Goal: Task Accomplishment & Management: Manage account settings

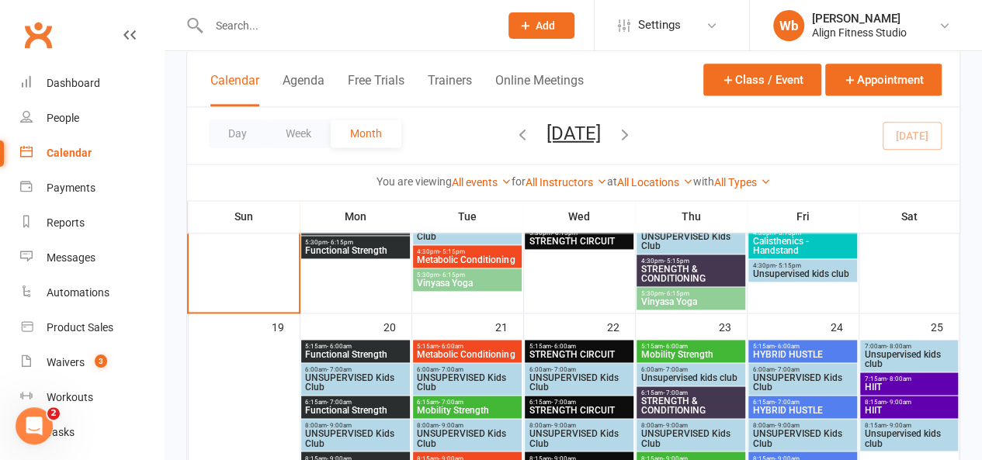
scroll to position [1029, 0]
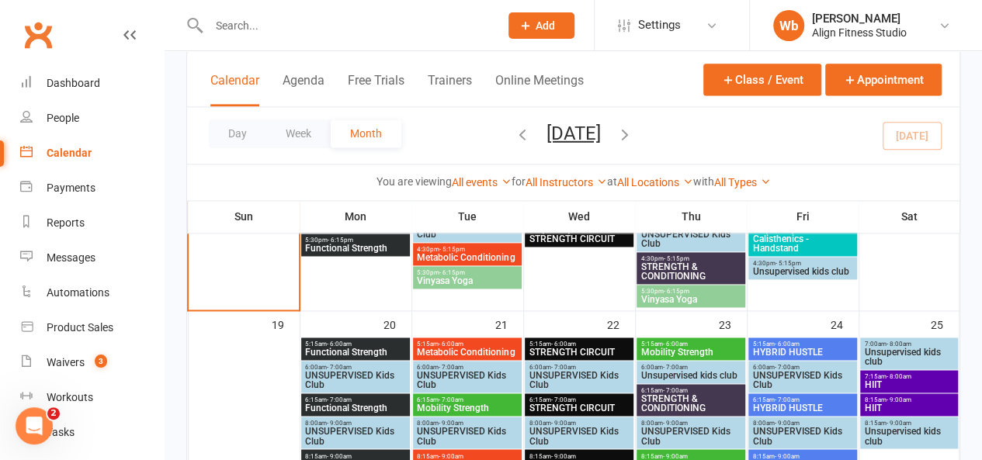
click at [927, 372] on div "7:15am - 8:00am HIIT" at bounding box center [908, 381] width 97 height 23
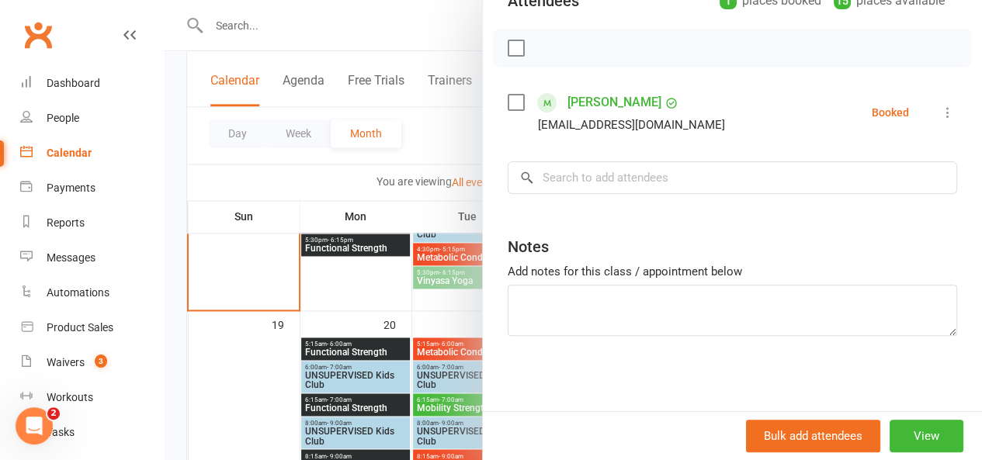
scroll to position [1431, 0]
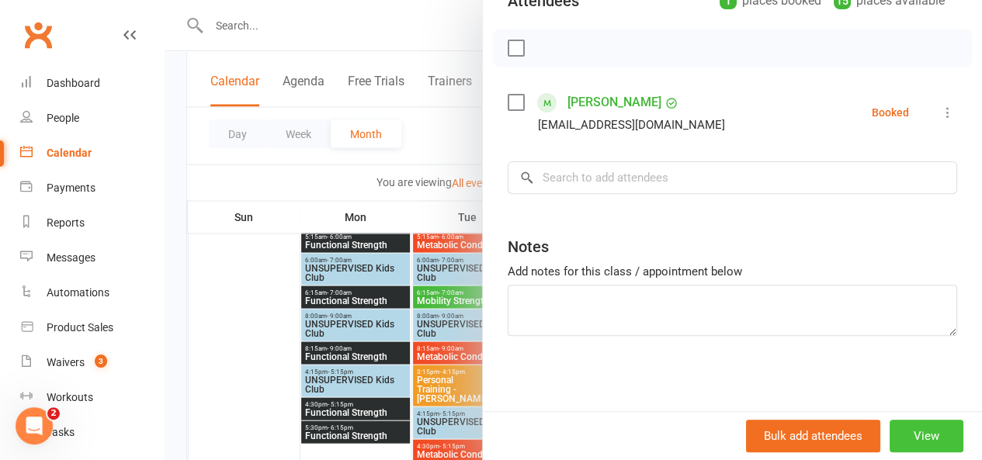
click at [904, 433] on button "View" at bounding box center [927, 436] width 74 height 33
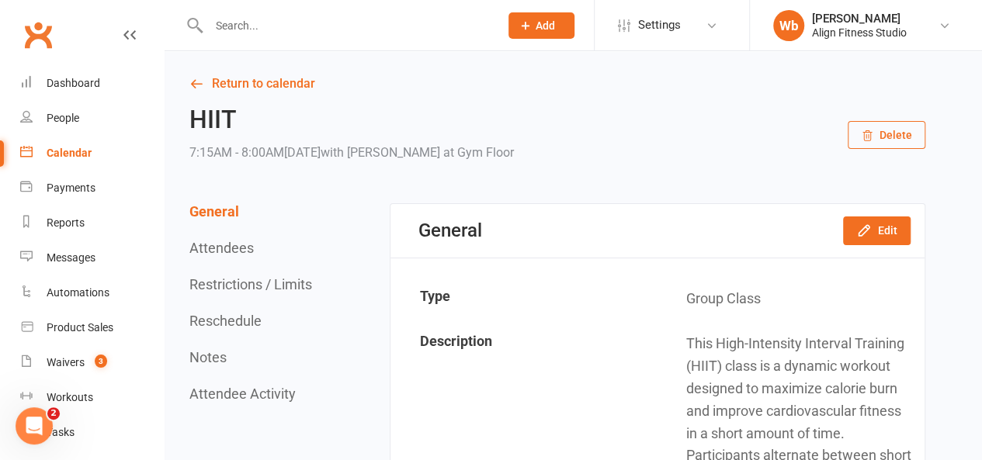
click at [918, 144] on button "Delete" at bounding box center [887, 135] width 78 height 28
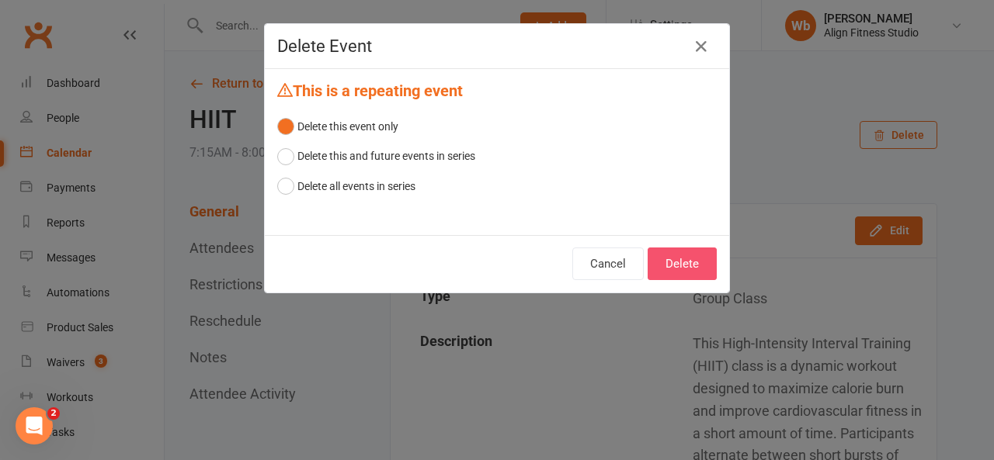
click at [666, 255] on button "Delete" at bounding box center [681, 264] width 69 height 33
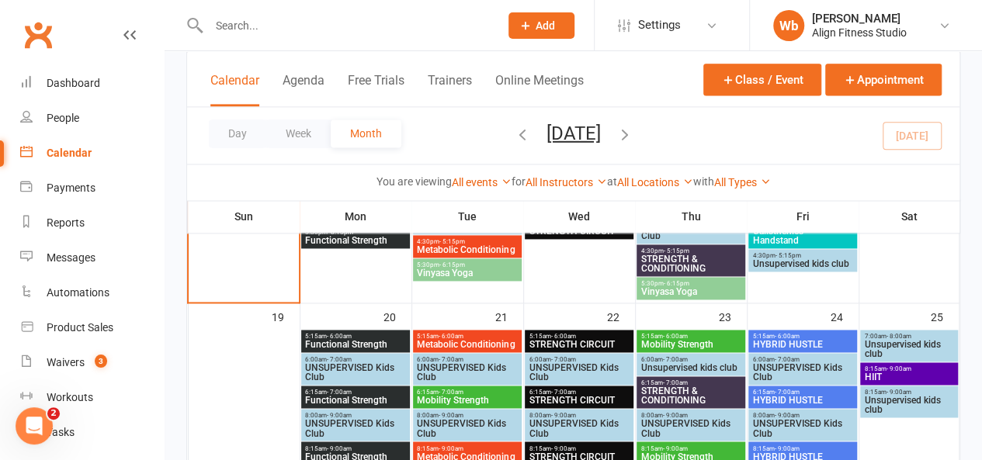
scroll to position [1042, 0]
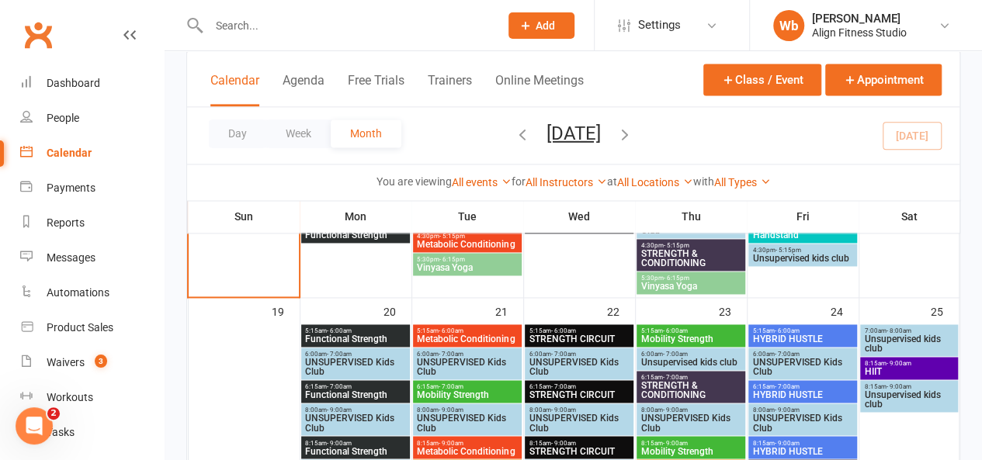
click at [898, 363] on span "- 9:00am" at bounding box center [898, 363] width 25 height 7
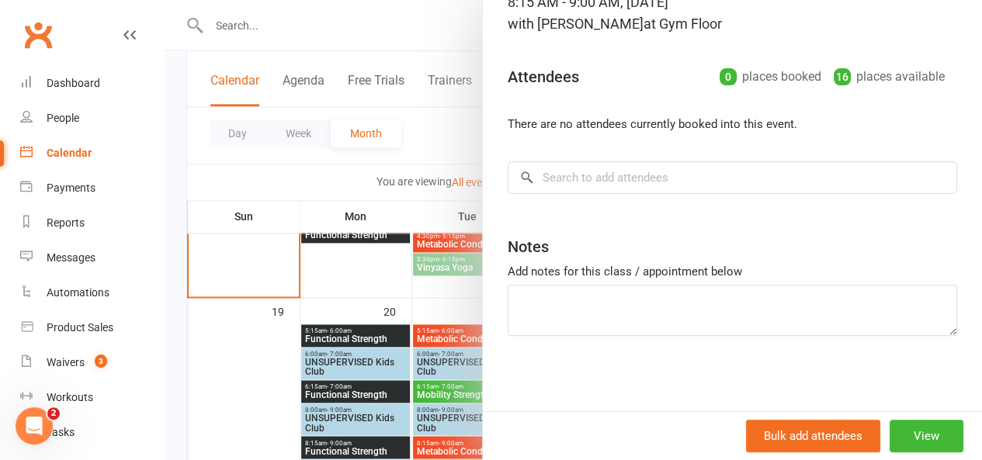
scroll to position [0, 0]
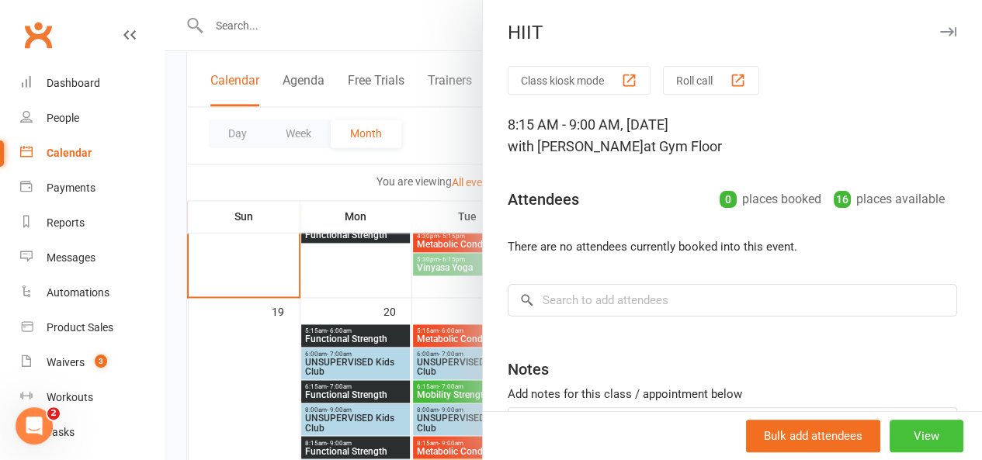
click at [904, 448] on button "View" at bounding box center [927, 436] width 74 height 33
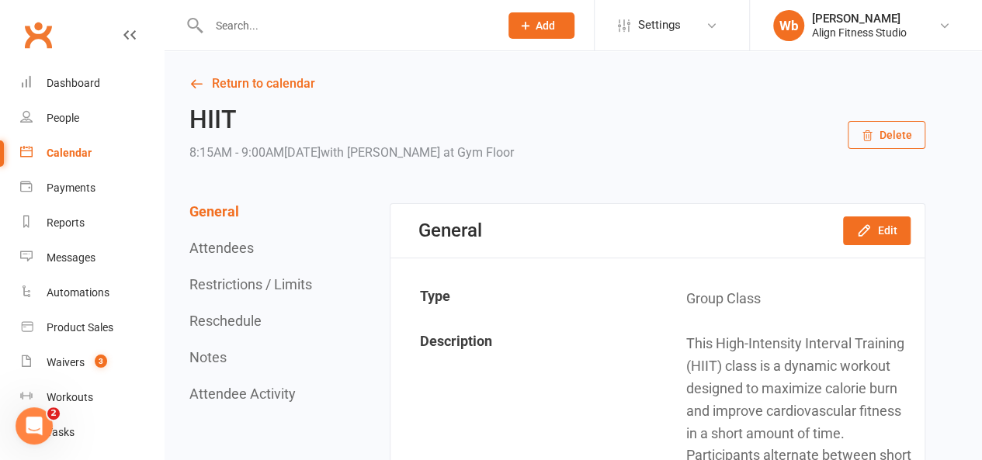
click at [860, 133] on button "Delete" at bounding box center [887, 135] width 78 height 28
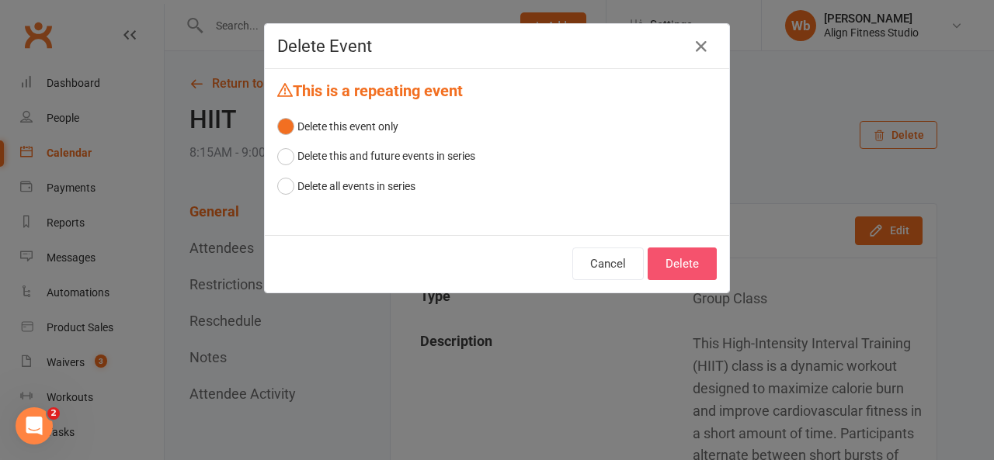
click at [675, 255] on button "Delete" at bounding box center [681, 264] width 69 height 33
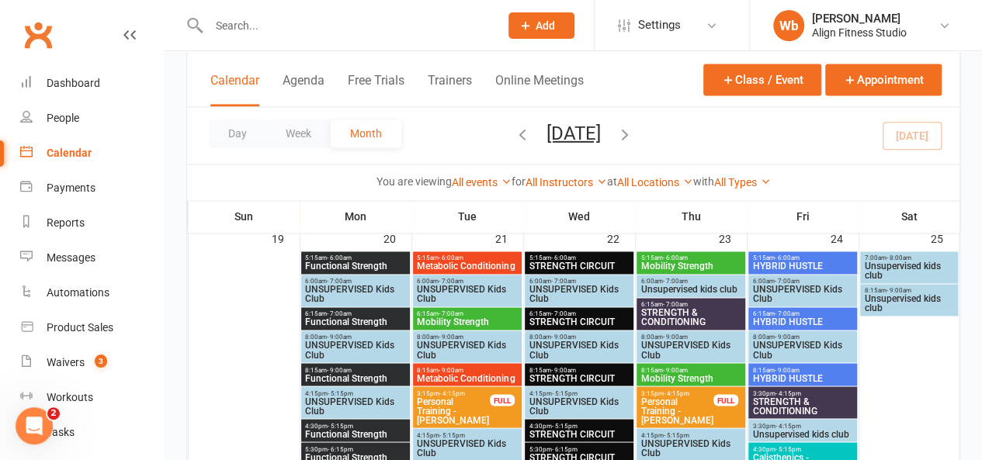
scroll to position [1114, 0]
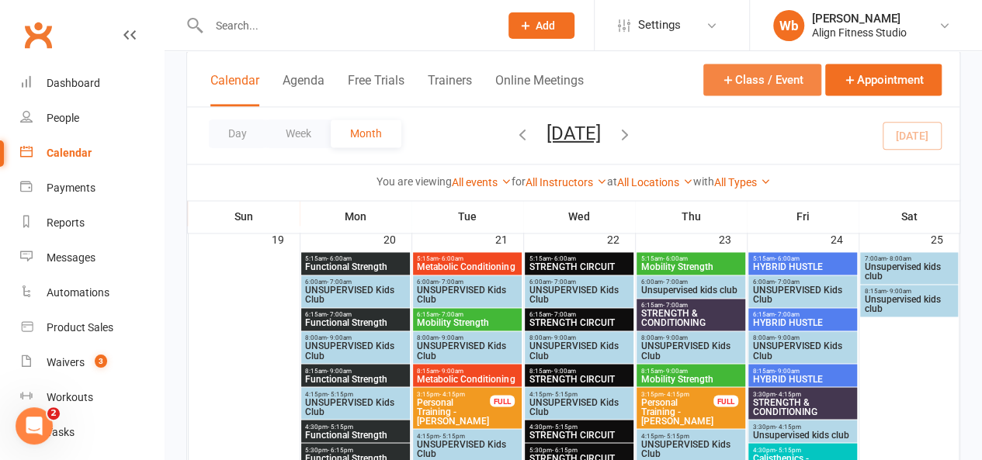
click at [795, 73] on button "Class / Event" at bounding box center [762, 80] width 118 height 32
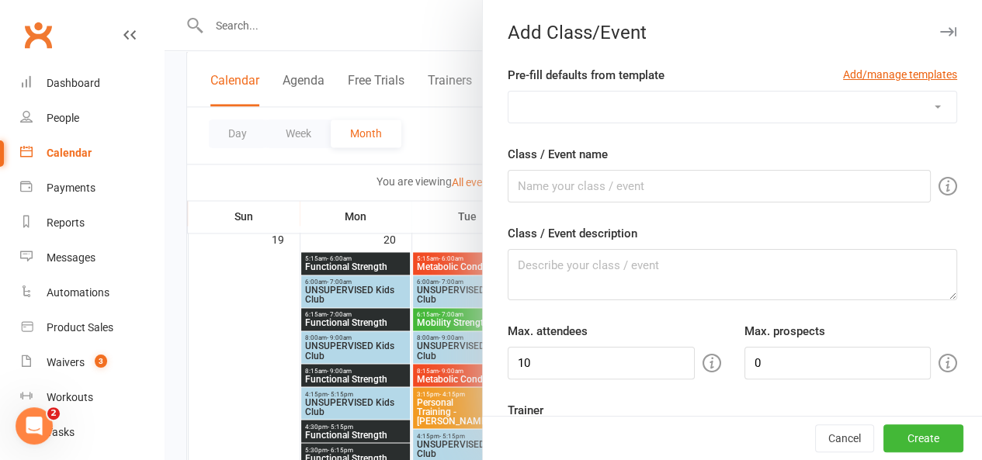
click at [700, 86] on div "Pre-fill defaults from template Add/manage templates" at bounding box center [733, 78] width 450 height 25
click at [680, 188] on input "Class / Event name" at bounding box center [719, 186] width 423 height 33
type input "ALIGN GAMES COMPETITION"
click at [644, 262] on textarea "Class / Event description" at bounding box center [733, 274] width 450 height 51
type textarea "t"
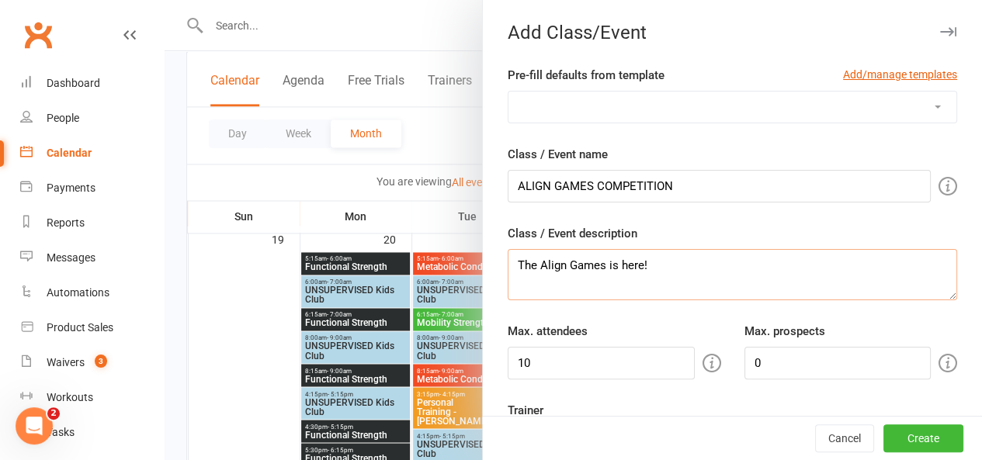
type textarea "The Align Games is here!"
click at [547, 377] on input "10" at bounding box center [601, 363] width 187 height 33
type input "1"
type input "30"
click at [660, 277] on textarea "The Align Games is here!" at bounding box center [733, 274] width 450 height 51
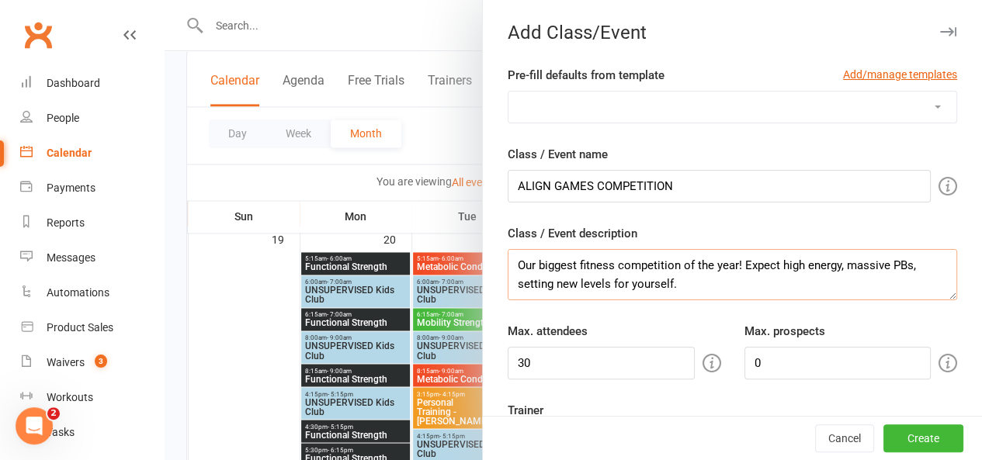
scroll to position [66, 0]
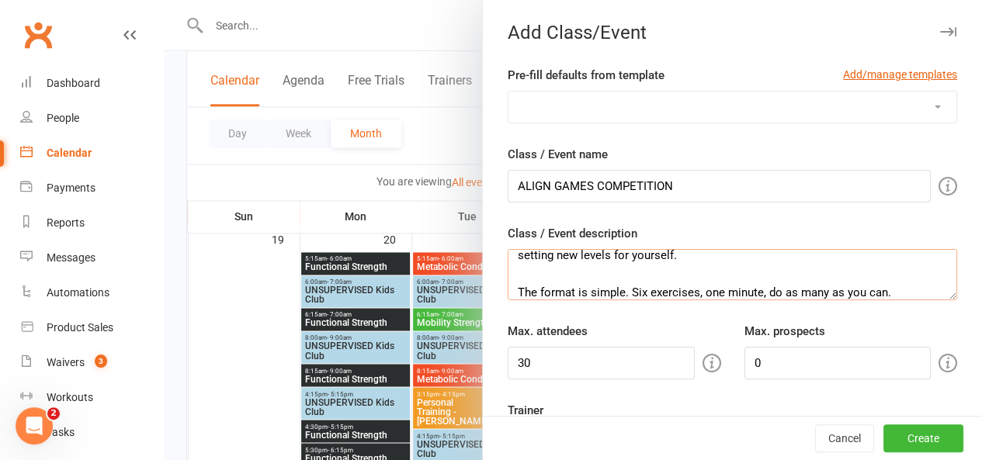
click at [618, 289] on textarea "The Align Games is here! Our biggest fitness competition of the year! Expect hi…" at bounding box center [733, 274] width 450 height 51
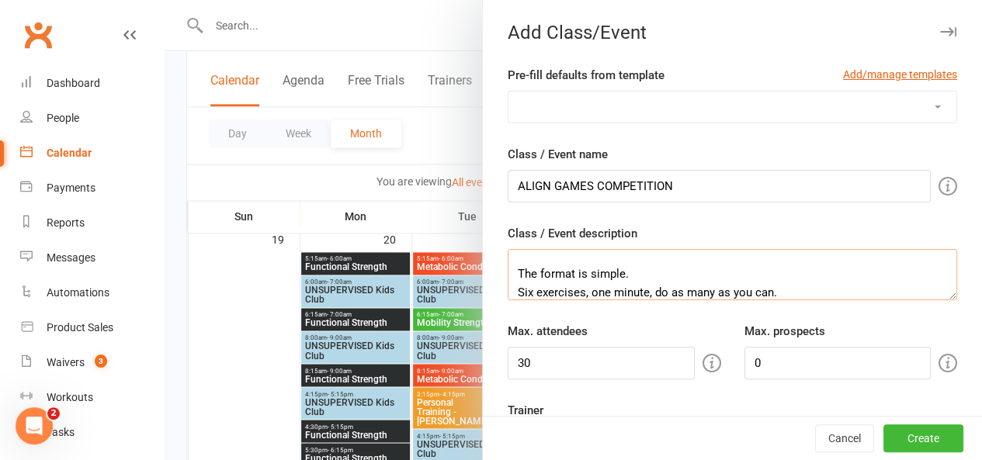
scroll to position [93, 0]
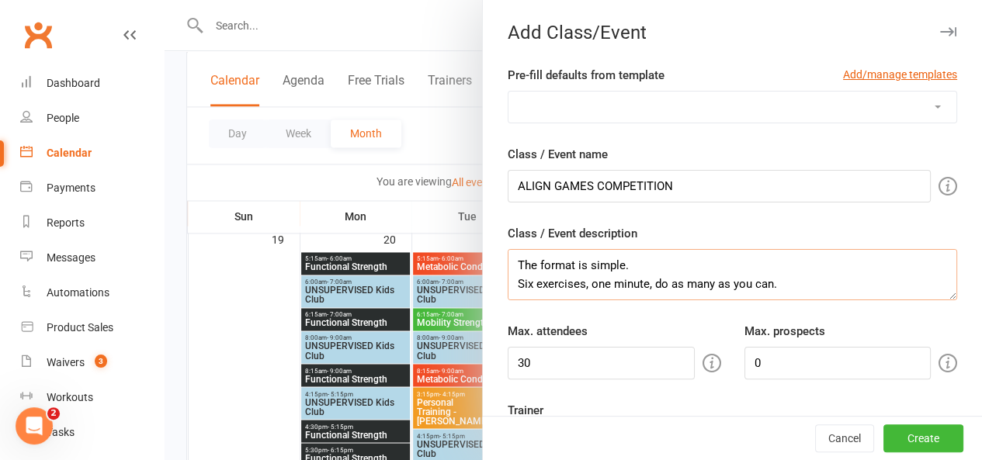
click at [576, 288] on textarea "The Align Games is here! Our biggest fitness competition of the year! Expect hi…" at bounding box center [733, 274] width 450 height 51
drag, startPoint x: 763, startPoint y: 284, endPoint x: 523, endPoint y: 287, distance: 239.9
click at [523, 287] on textarea "The Align Games is here! Our biggest fitness competition of the year! Expect hi…" at bounding box center [733, 274] width 450 height 51
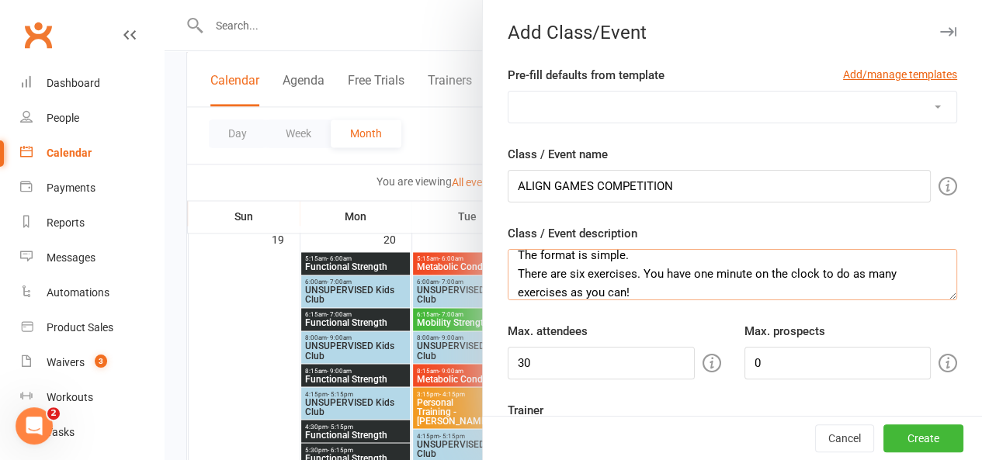
click at [550, 290] on textarea "The Align Games is here! Our biggest fitness competition of the year! Expect hi…" at bounding box center [733, 274] width 450 height 51
click at [565, 290] on textarea "The Align Games is here! Our biggest fitness competition of the year! Expect hi…" at bounding box center [733, 274] width 450 height 51
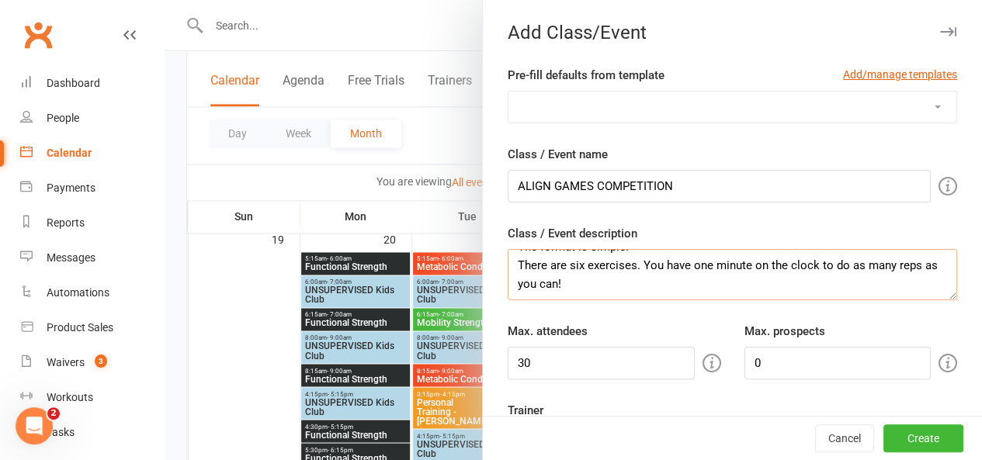
scroll to position [112, 0]
drag, startPoint x: 630, startPoint y: 266, endPoint x: 520, endPoint y: 269, distance: 109.5
click at [520, 269] on textarea "The Align Games is here! Our biggest fitness competition of the year! Expect hi…" at bounding box center [733, 274] width 450 height 51
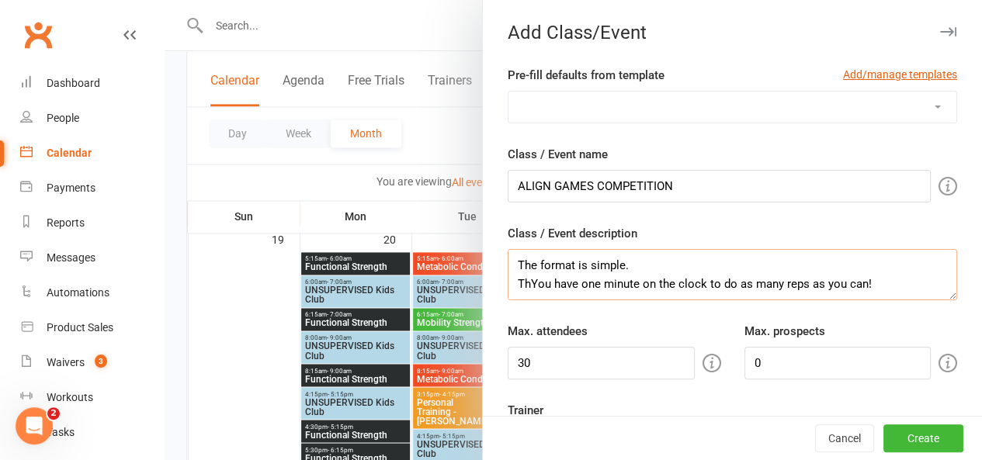
scroll to position [93, 0]
click at [876, 260] on textarea "The Align Games is here! Our biggest fitness competition of the year! Expect hi…" at bounding box center [733, 274] width 450 height 51
click at [864, 277] on textarea "The Align Games is here! Our biggest fitness competition of the year! Expect hi…" at bounding box center [733, 274] width 450 height 51
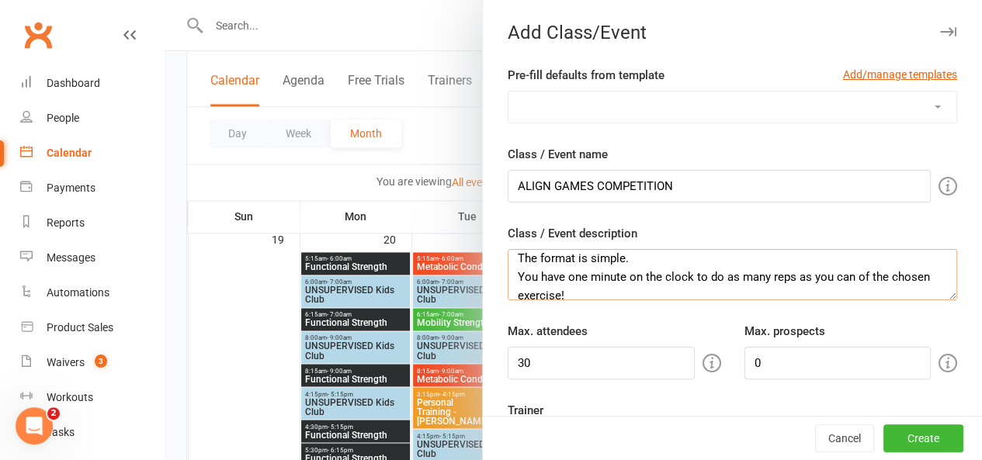
scroll to position [102, 0]
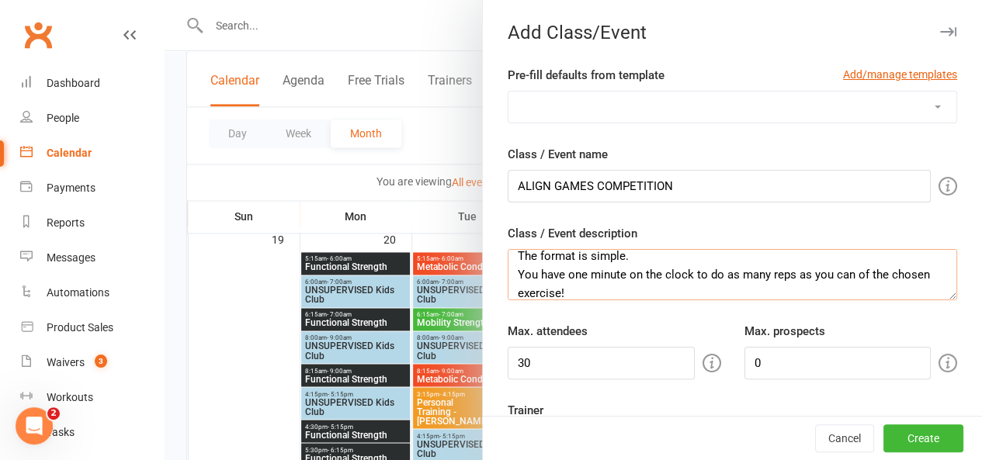
click at [890, 279] on textarea "The Align Games is here! Our biggest fitness competition of the year! Expect hi…" at bounding box center [733, 274] width 450 height 51
click at [809, 290] on textarea "The Align Games is here! Our biggest fitness competition of the year! Expect hi…" at bounding box center [733, 274] width 450 height 51
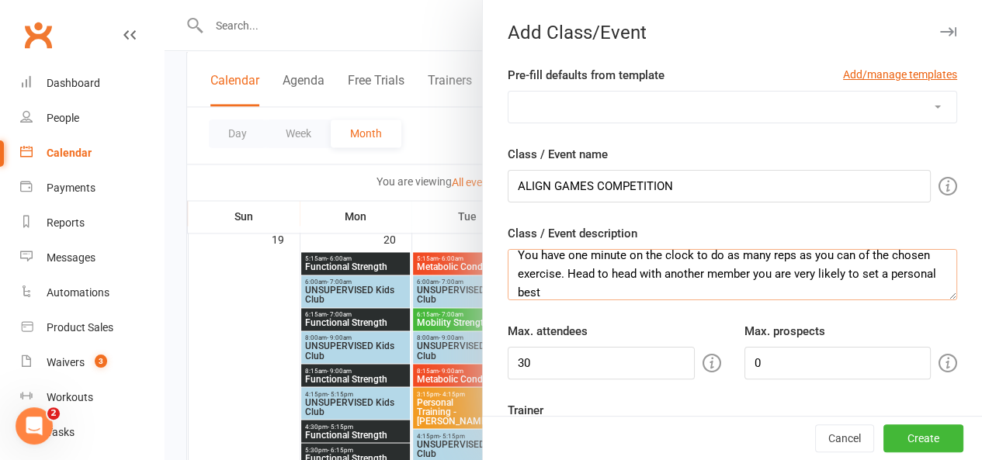
click at [781, 279] on textarea "The Align Games is here! Our biggest fitness competition of the year! Expect hi…" at bounding box center [733, 274] width 450 height 51
click at [738, 289] on textarea "The Align Games is here! Our biggest fitness competition of the year! Expect hi…" at bounding box center [733, 274] width 450 height 51
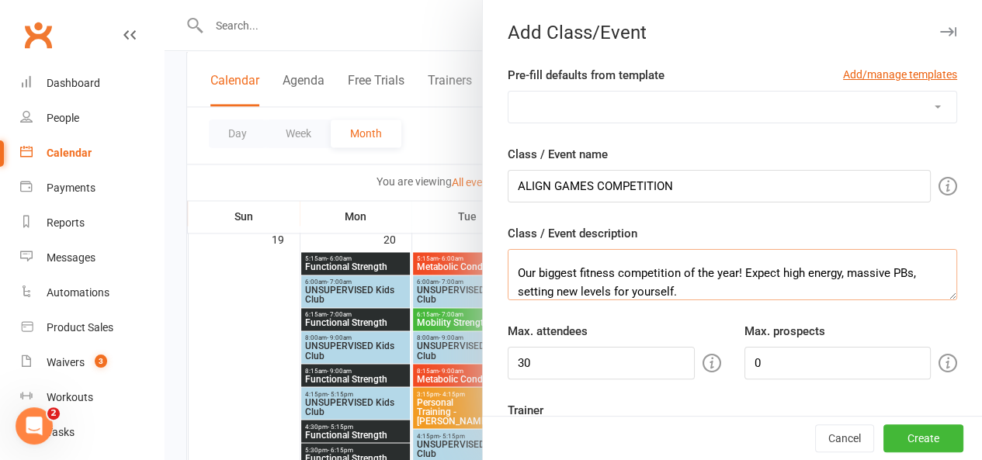
scroll to position [29, 0]
drag, startPoint x: 738, startPoint y: 289, endPoint x: 724, endPoint y: 290, distance: 14.1
click at [724, 290] on textarea "The Align Games is here! Our biggest fitness competition of the year! Expect hi…" at bounding box center [733, 274] width 450 height 51
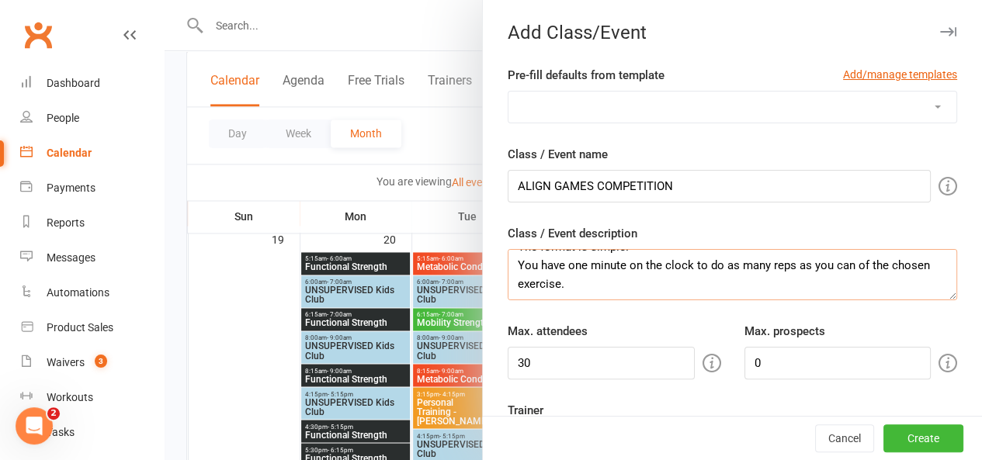
scroll to position [153, 0]
click at [708, 284] on textarea "The Align Games is here! Our biggest fitness competition of the year! Expect hi…" at bounding box center [733, 274] width 450 height 51
type textarea "The Align Games is here! Our biggest fitness competition of the year! Expect hi…"
click at [630, 353] on input "30" at bounding box center [601, 363] width 187 height 33
type input "30"
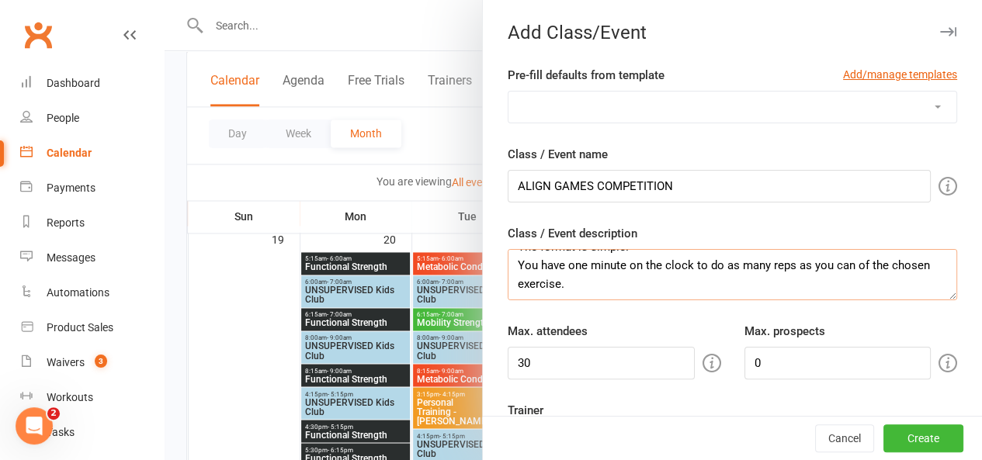
click at [659, 266] on textarea "The Align Games is here! Our biggest fitness competition of the year! Expect hi…" at bounding box center [733, 274] width 450 height 51
click at [649, 277] on textarea "The Align Games is here! Our biggest fitness competition of the year! Expect hi…" at bounding box center [733, 274] width 450 height 51
drag, startPoint x: 640, startPoint y: 290, endPoint x: 649, endPoint y: 277, distance: 15.1
click at [649, 277] on textarea "The Align Games is here! Our biggest fitness competition of the year! Expect hi…" at bounding box center [733, 274] width 450 height 51
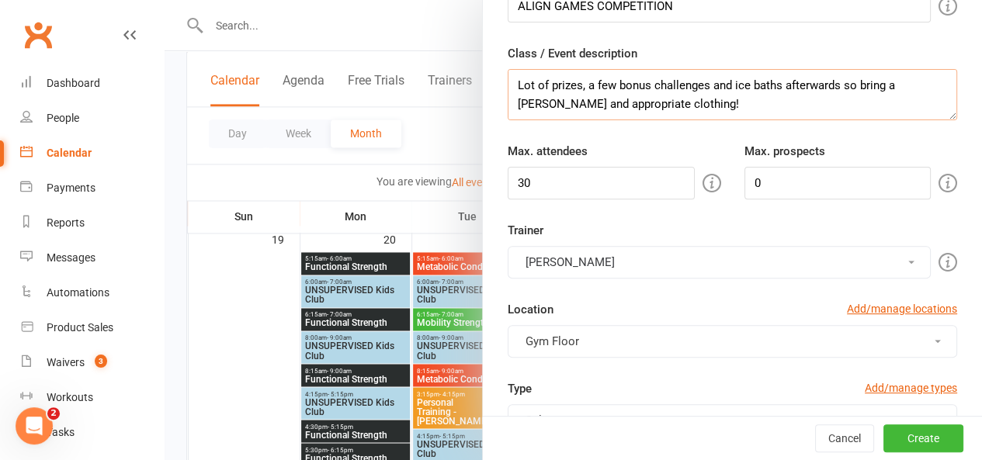
scroll to position [238, 0]
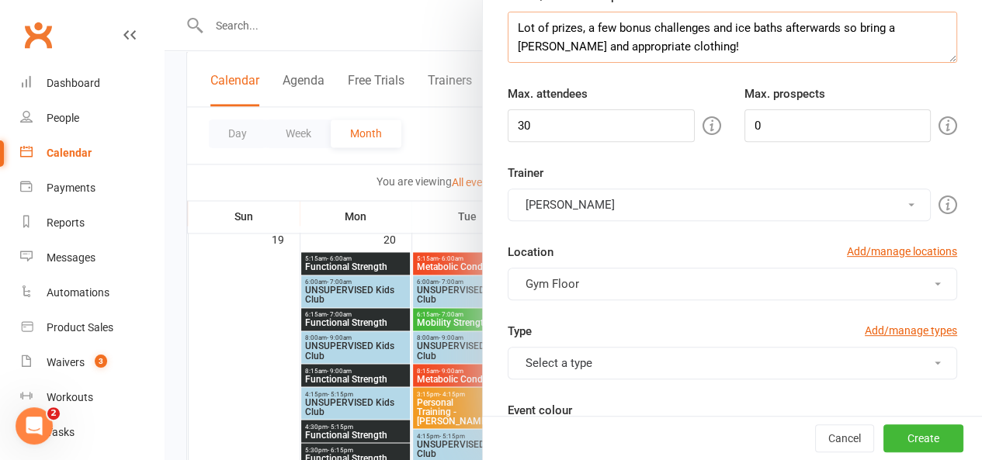
type textarea "The Align Games is here! Our biggest fitness competition of the year! Expect hi…"
click at [811, 195] on button "[PERSON_NAME]" at bounding box center [719, 205] width 423 height 33
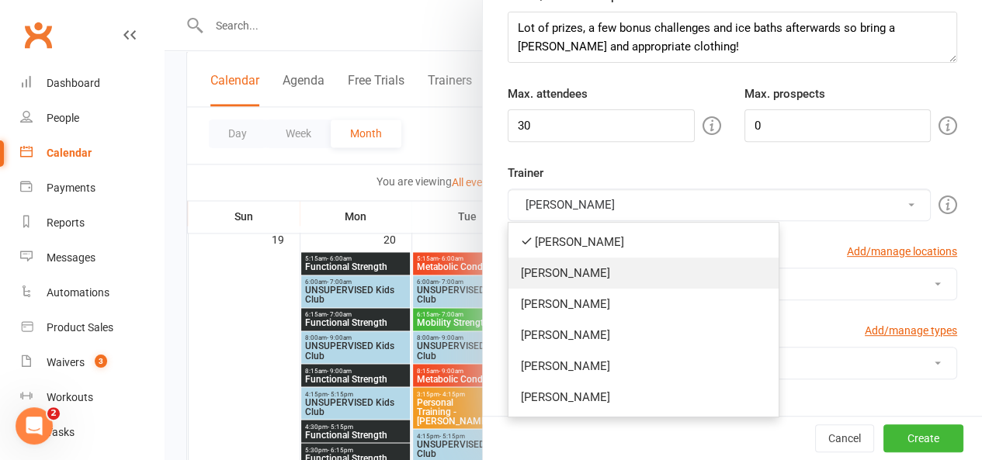
click at [643, 266] on link "[PERSON_NAME]" at bounding box center [644, 273] width 270 height 31
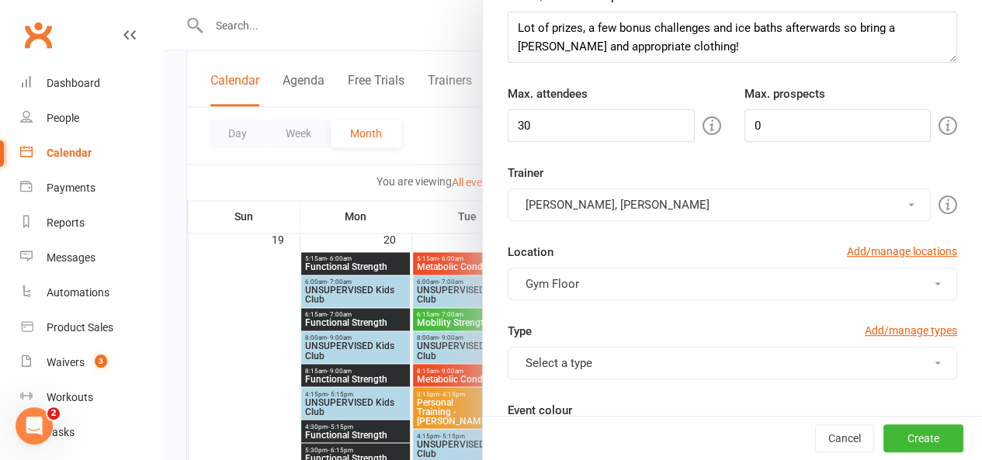
click at [870, 213] on button "[PERSON_NAME], [PERSON_NAME]" at bounding box center [719, 205] width 423 height 33
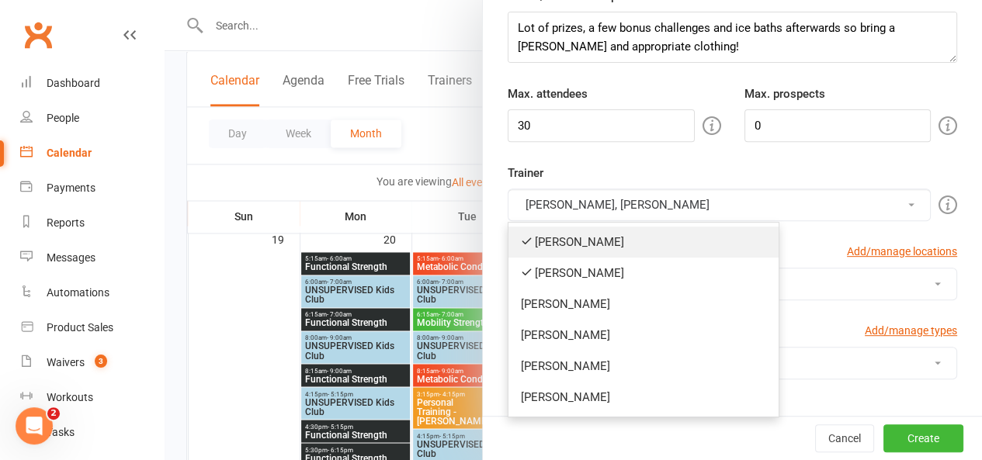
click at [561, 241] on link "[PERSON_NAME]" at bounding box center [644, 242] width 270 height 31
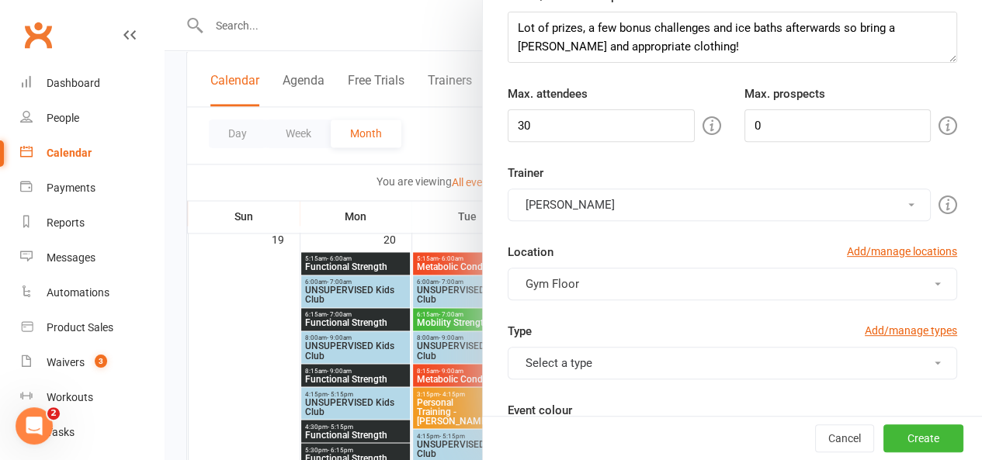
click at [612, 204] on button "[PERSON_NAME]" at bounding box center [719, 205] width 423 height 33
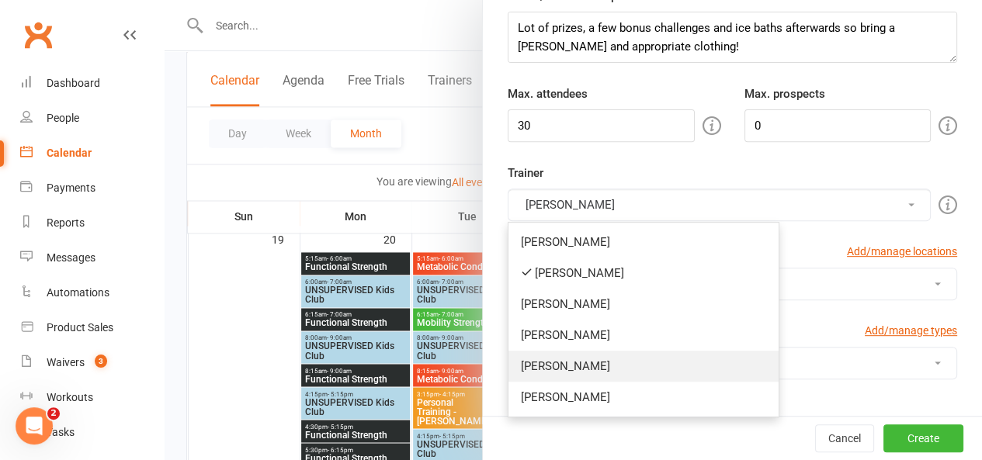
click at [579, 363] on link "[PERSON_NAME]" at bounding box center [644, 366] width 270 height 31
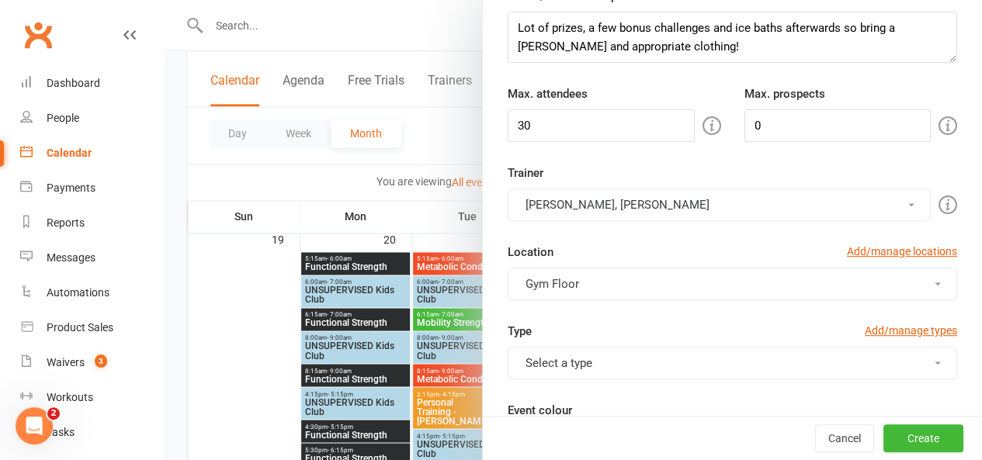
click at [651, 282] on button "Gym Floor" at bounding box center [733, 284] width 450 height 33
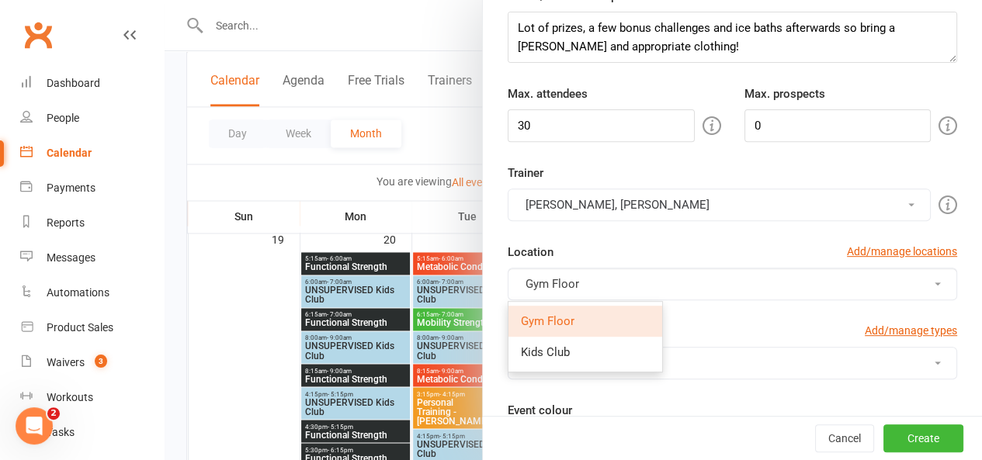
drag, startPoint x: 651, startPoint y: 282, endPoint x: 603, endPoint y: 227, distance: 72.6
click at [603, 227] on div "Trainer [PERSON_NAME], [PERSON_NAME] [PERSON_NAME] [PERSON_NAME] [PERSON_NAME] …" at bounding box center [732, 243] width 473 height 158
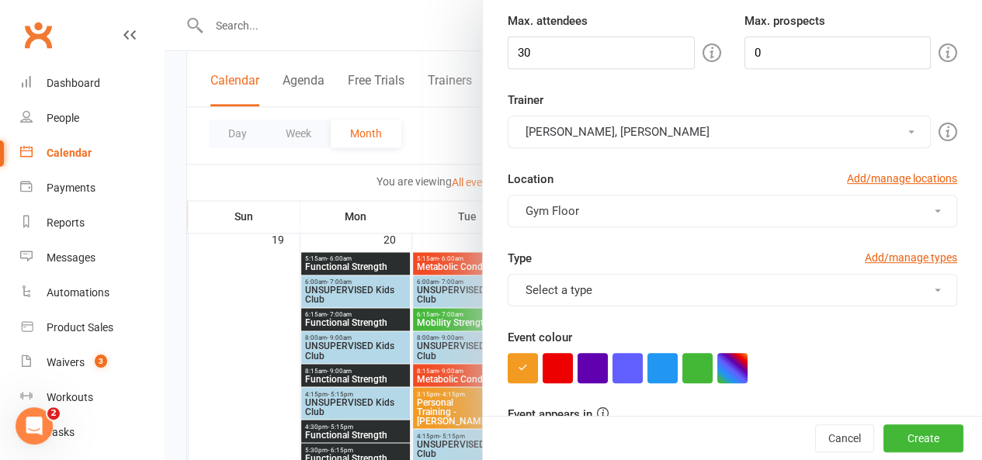
scroll to position [319, 0]
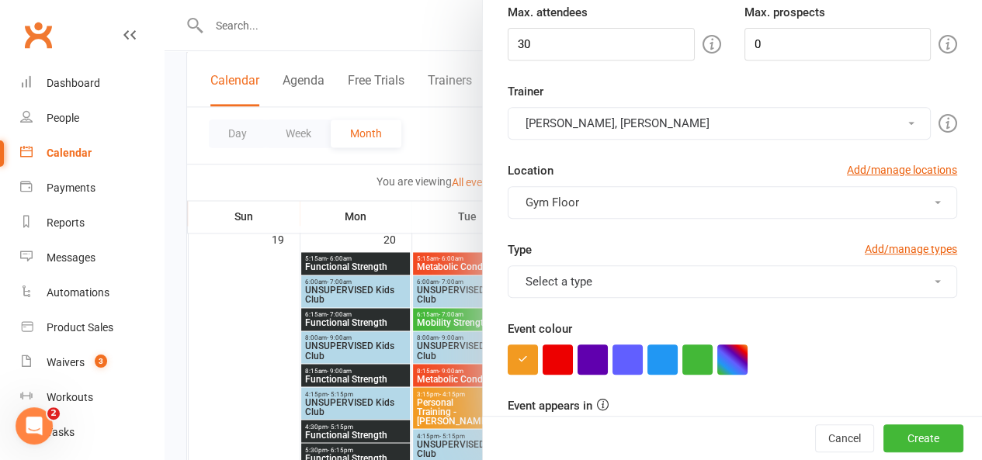
click at [636, 266] on button "Select a type" at bounding box center [733, 282] width 450 height 33
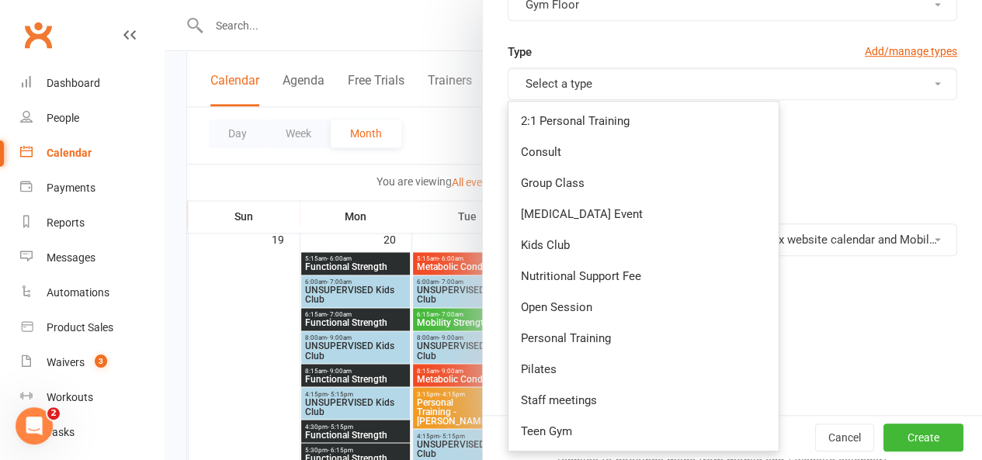
scroll to position [516, 0]
click at [620, 179] on link "Group Class" at bounding box center [644, 183] width 270 height 31
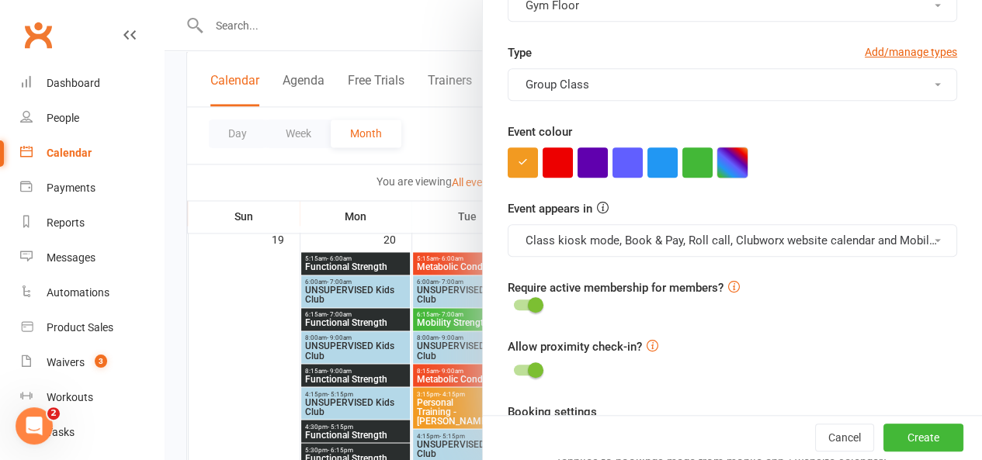
click at [720, 159] on button "button" at bounding box center [732, 163] width 30 height 30
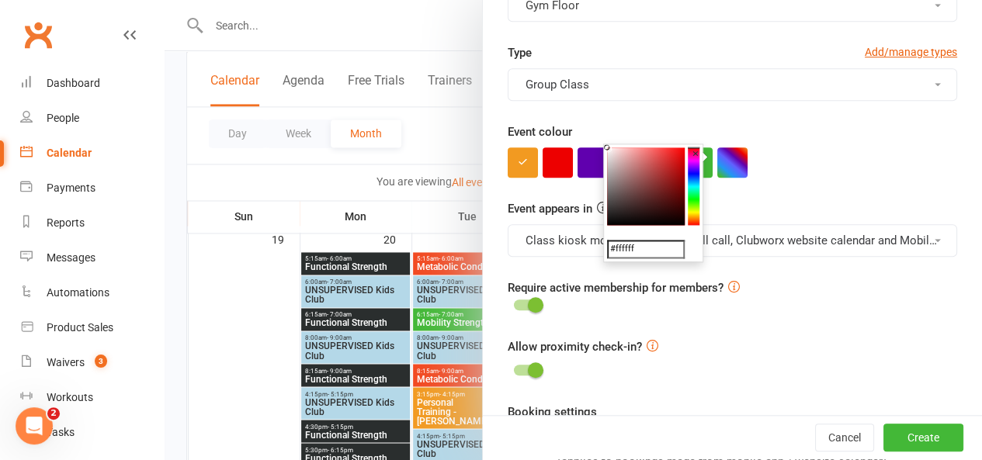
click at [694, 210] on colorpicker-hue at bounding box center [694, 187] width 12 height 78
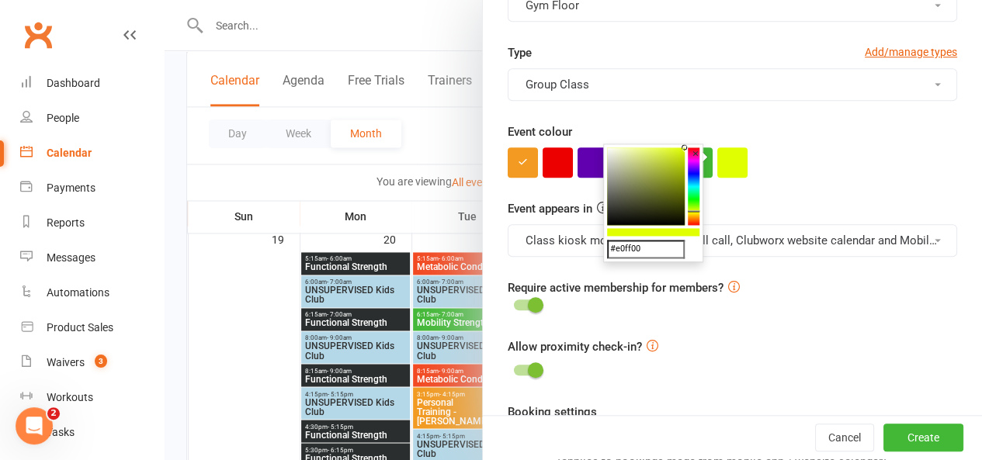
drag, startPoint x: 668, startPoint y: 158, endPoint x: 688, endPoint y: 147, distance: 22.9
click at [688, 147] on div "#e0ff00 ×" at bounding box center [653, 203] width 100 height 119
click at [696, 182] on colorpicker-hue at bounding box center [694, 187] width 12 height 78
type input "#00b8ff"
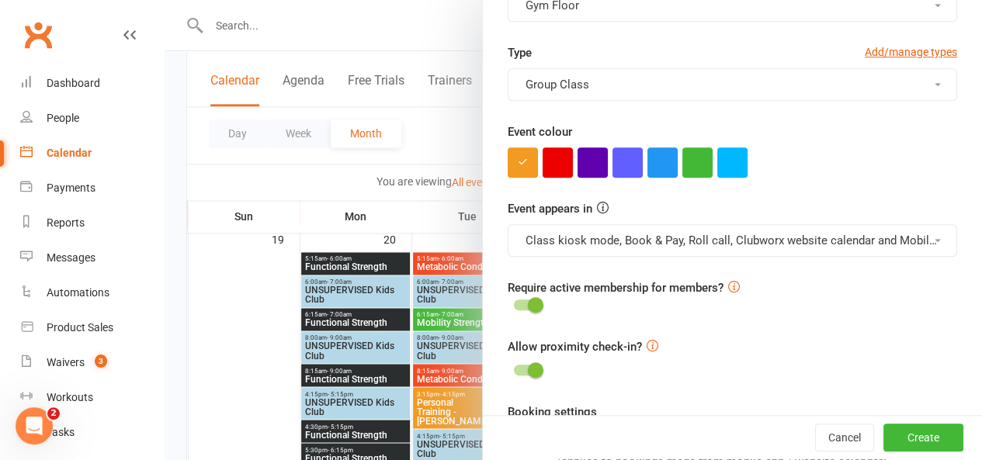
click at [784, 141] on div "Event colour" at bounding box center [733, 150] width 450 height 55
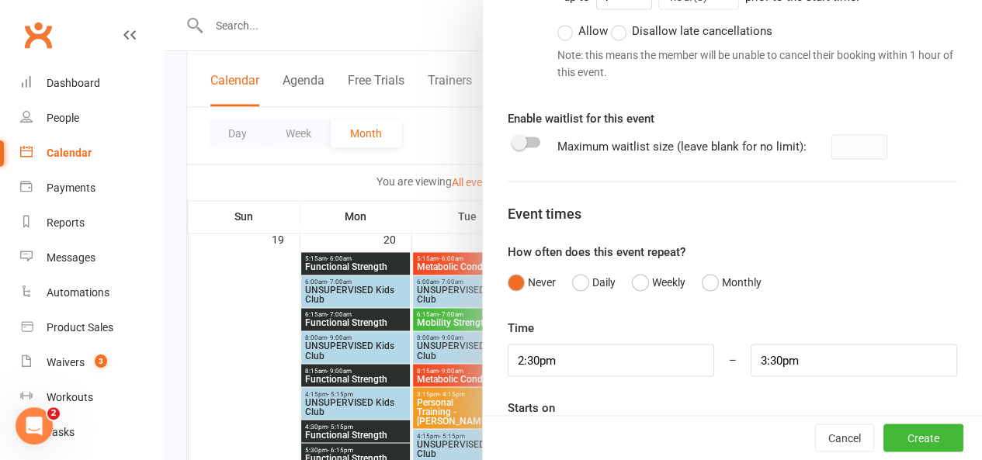
scroll to position [1192, 0]
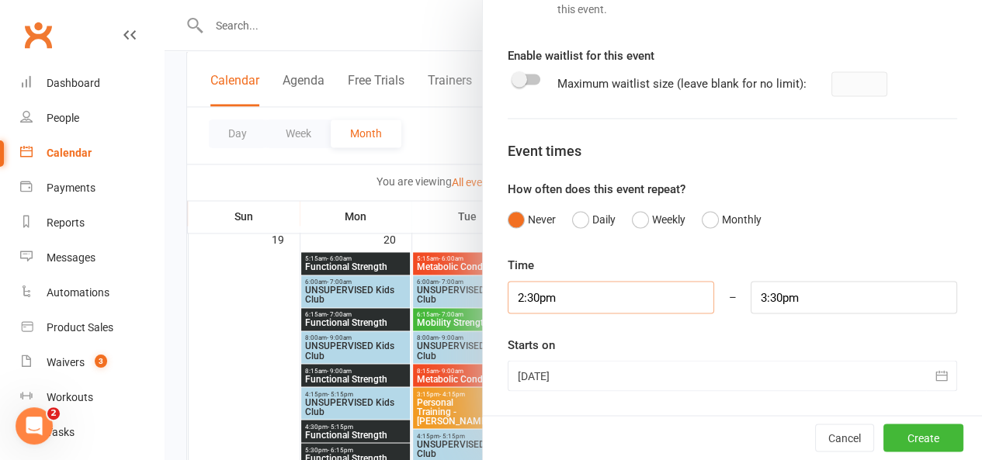
click at [601, 295] on input "2:30pm" at bounding box center [611, 297] width 207 height 33
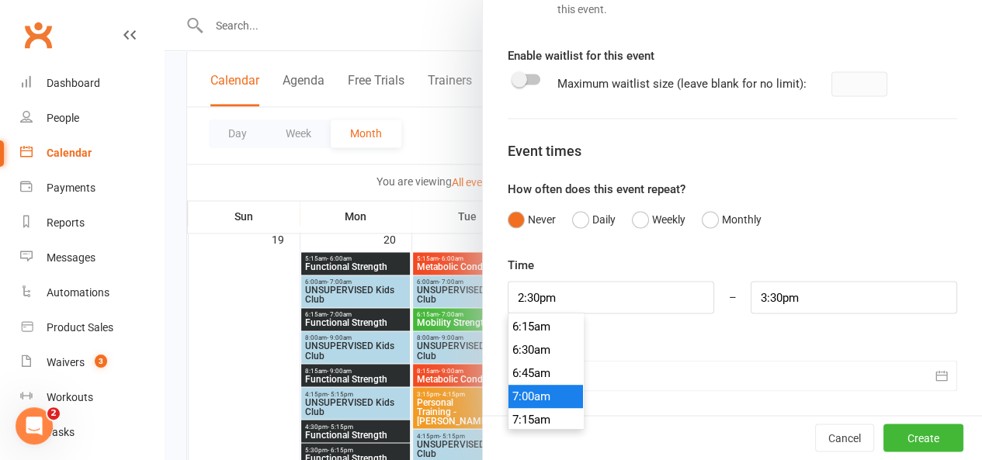
type input "7:00am"
click at [529, 394] on li "7:00am" at bounding box center [546, 396] width 75 height 23
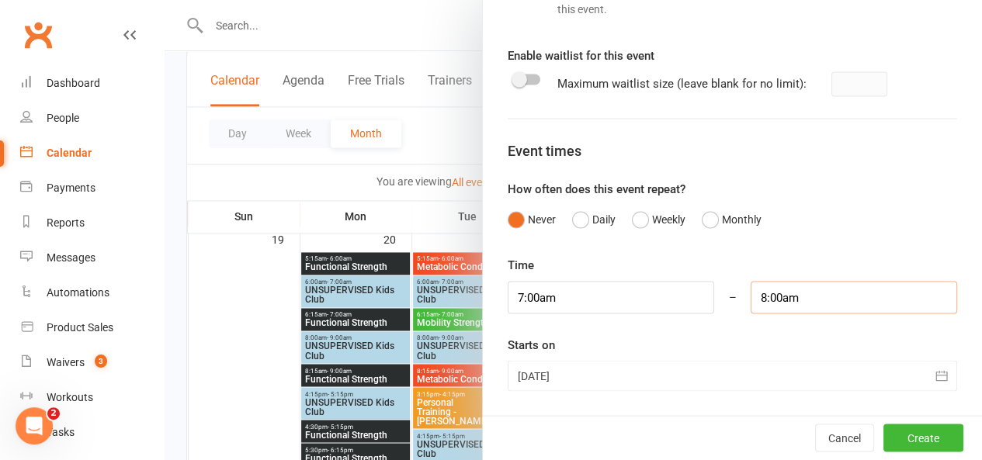
click at [814, 291] on input "8:00am" at bounding box center [854, 297] width 207 height 33
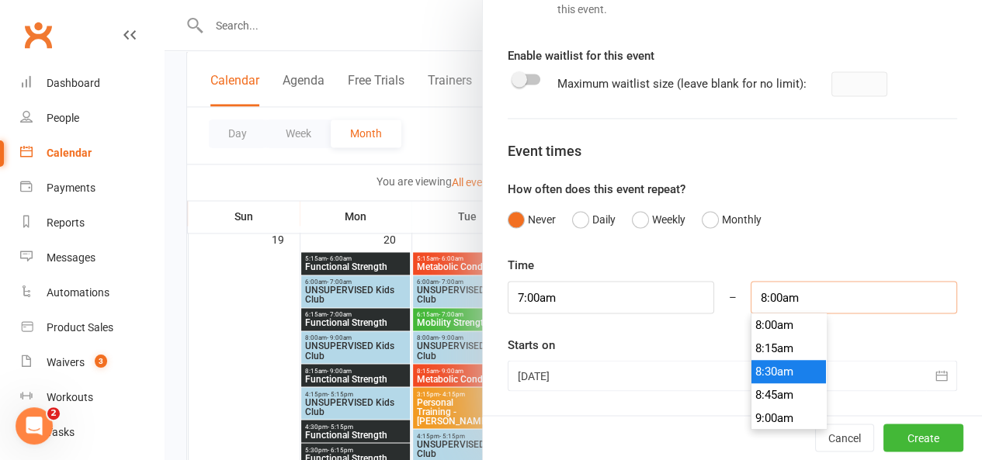
scroll to position [752, 0]
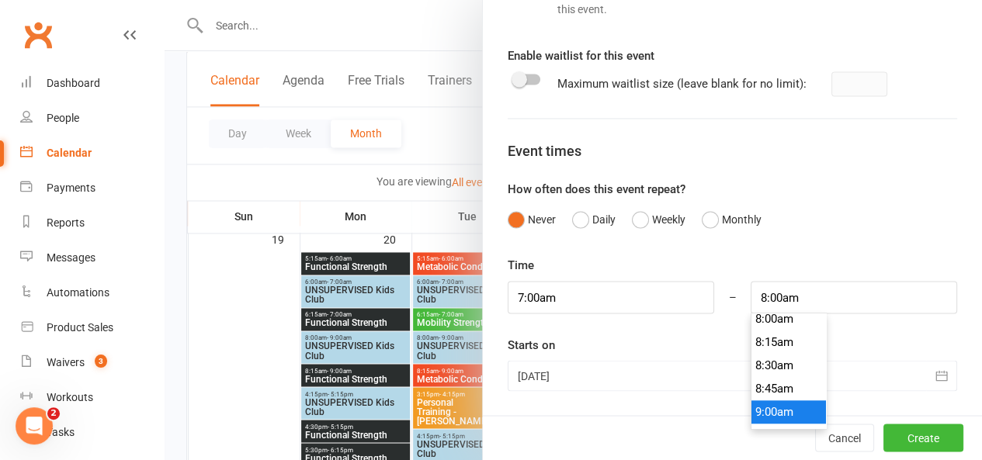
type input "9:00am"
click at [759, 404] on li "9:00am" at bounding box center [789, 412] width 75 height 23
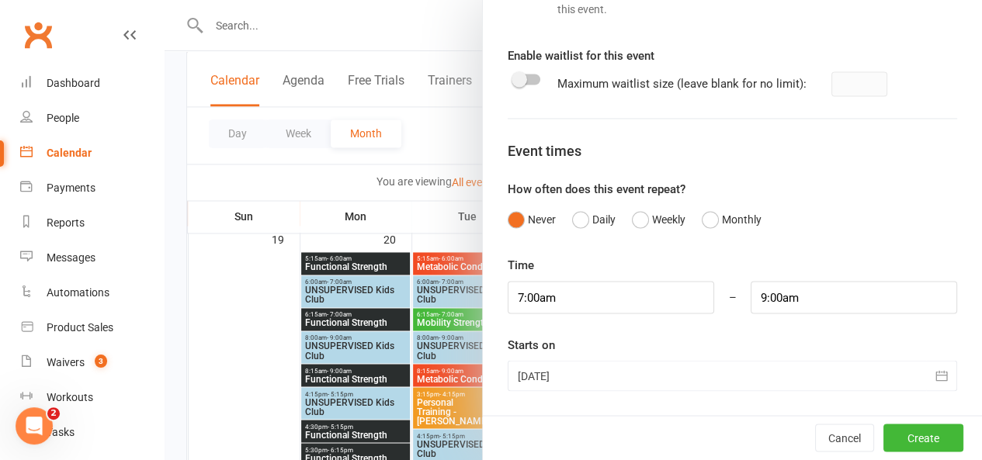
click at [769, 372] on div at bounding box center [733, 375] width 450 height 31
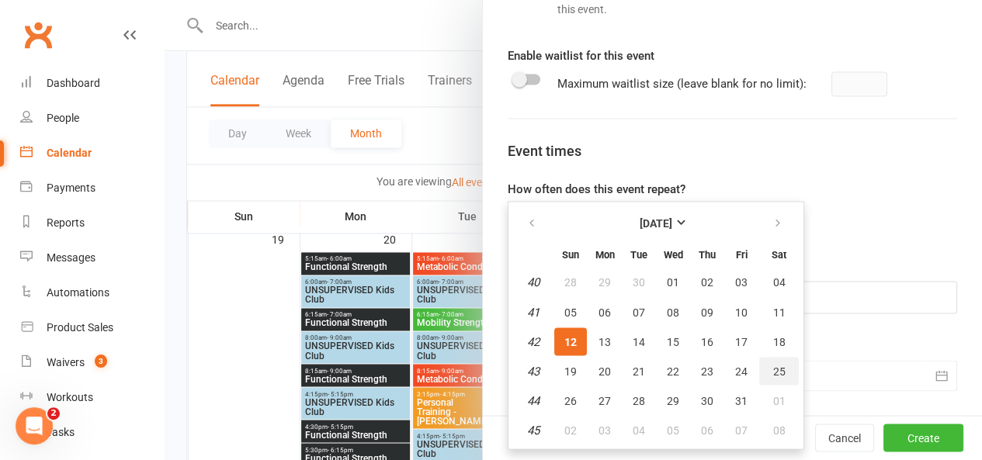
click at [773, 368] on span "25" at bounding box center [779, 371] width 12 height 12
type input "[DATE]"
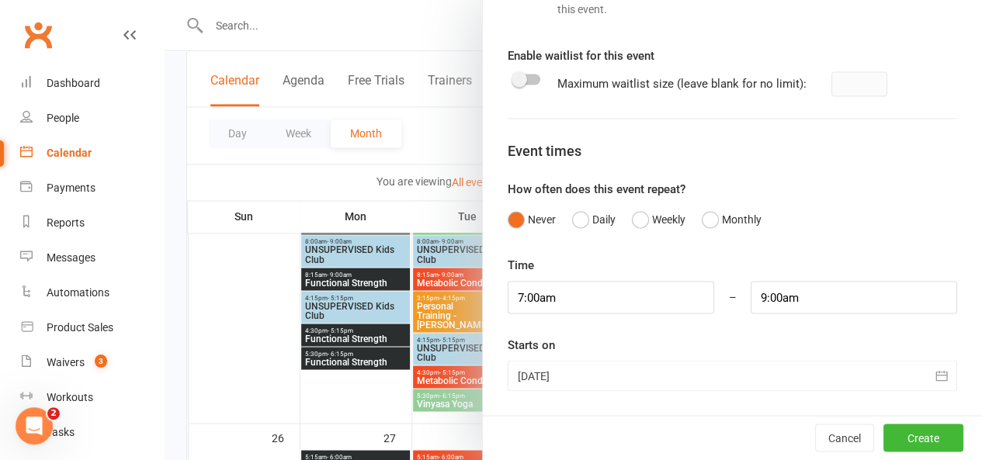
scroll to position [1211, 0]
click at [894, 436] on button "Create" at bounding box center [923, 439] width 80 height 28
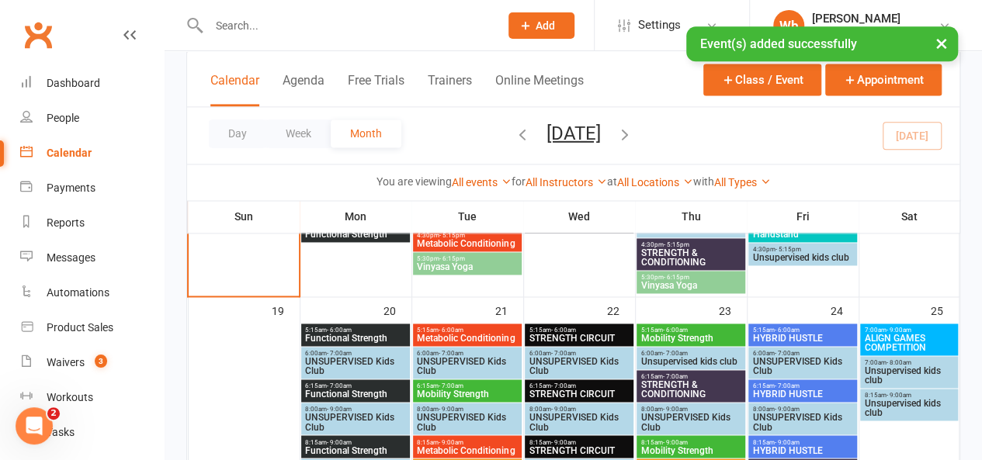
scroll to position [1037, 0]
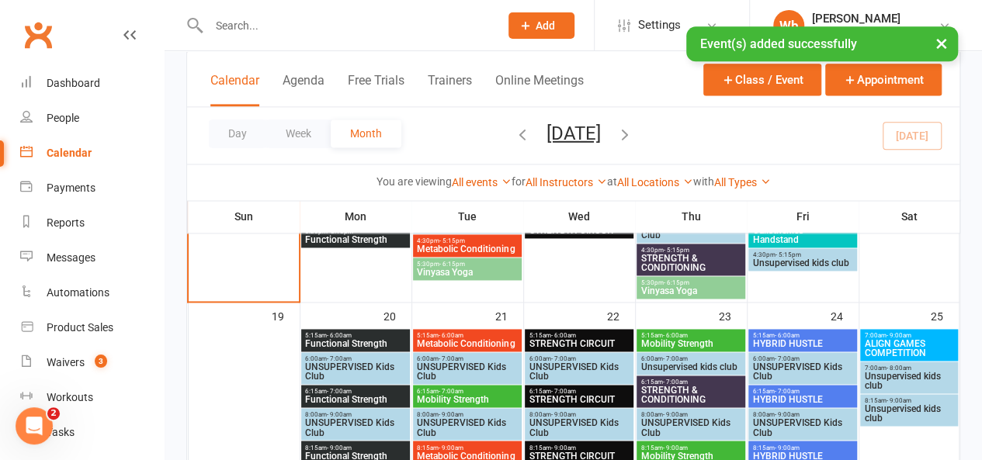
click at [897, 339] on span "ALIGN GAMES COMPETITION" at bounding box center [908, 348] width 91 height 19
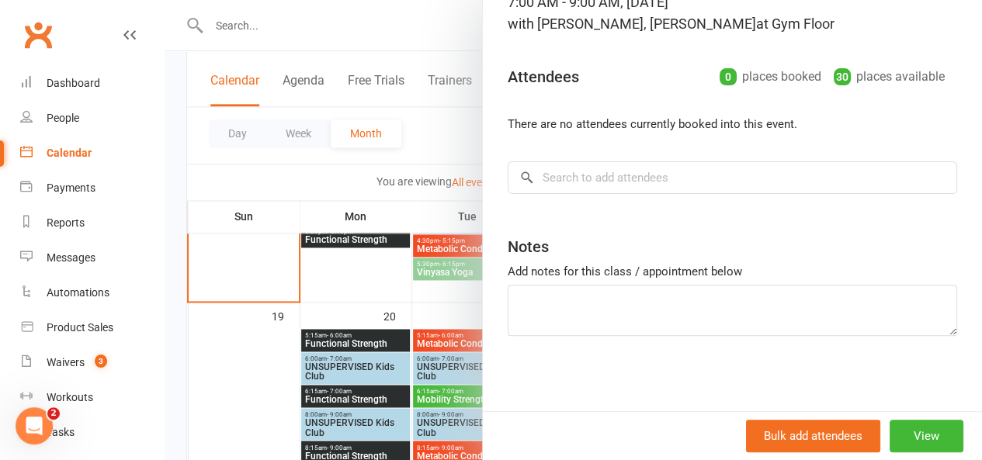
scroll to position [0, 0]
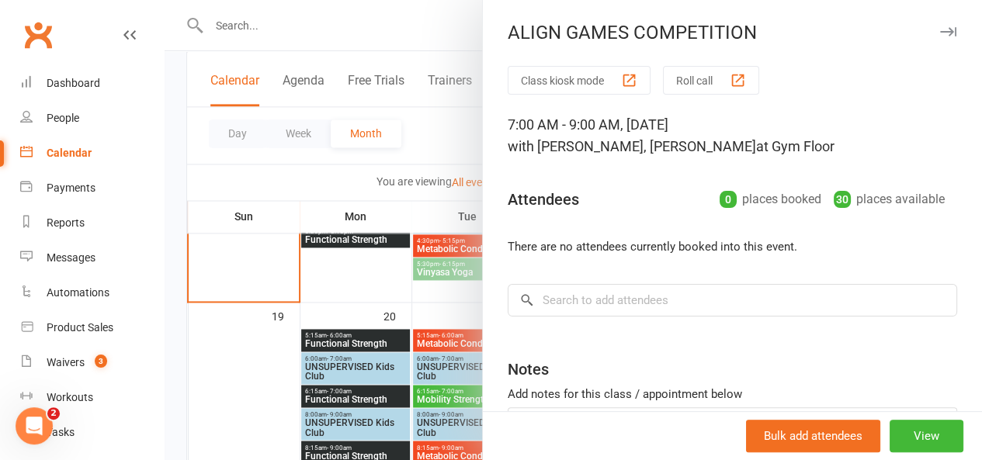
click at [939, 37] on button "button" at bounding box center [948, 32] width 19 height 19
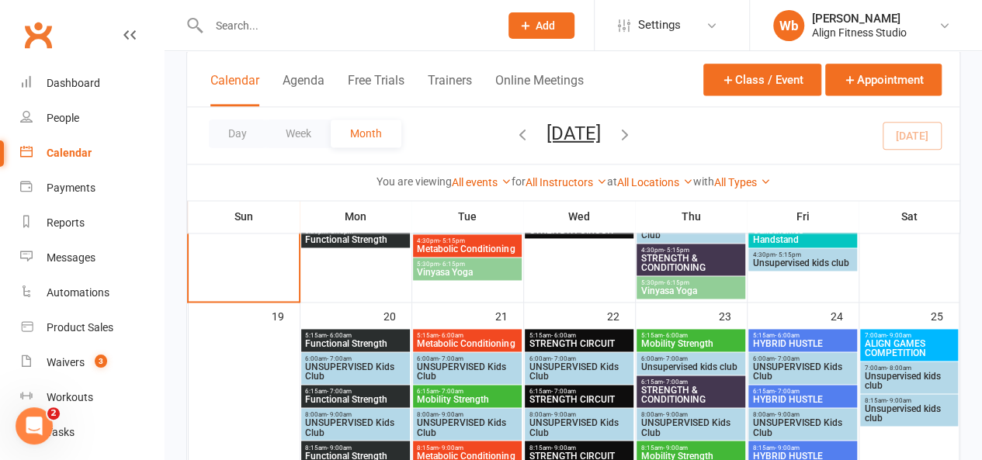
click at [921, 37] on link "Wb [PERSON_NAME] Align Fitness Studio" at bounding box center [866, 25] width 186 height 31
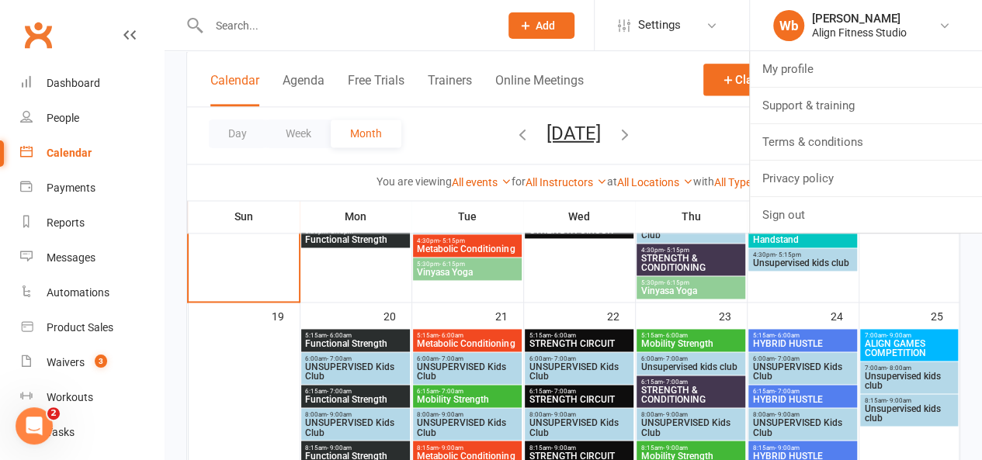
click at [427, 26] on input "text" at bounding box center [346, 26] width 285 height 22
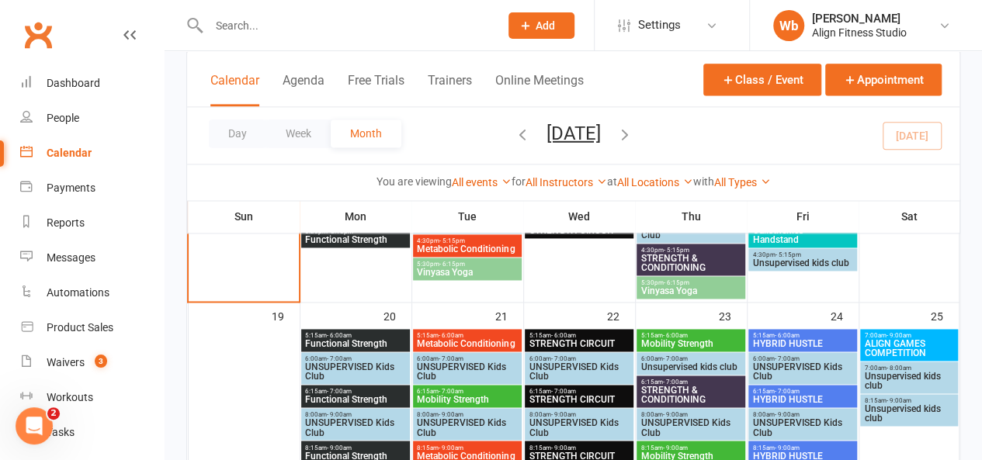
click at [427, 26] on input "text" at bounding box center [346, 26] width 285 height 22
click at [882, 352] on span "ALIGN GAMES COMPETITION" at bounding box center [908, 348] width 91 height 19
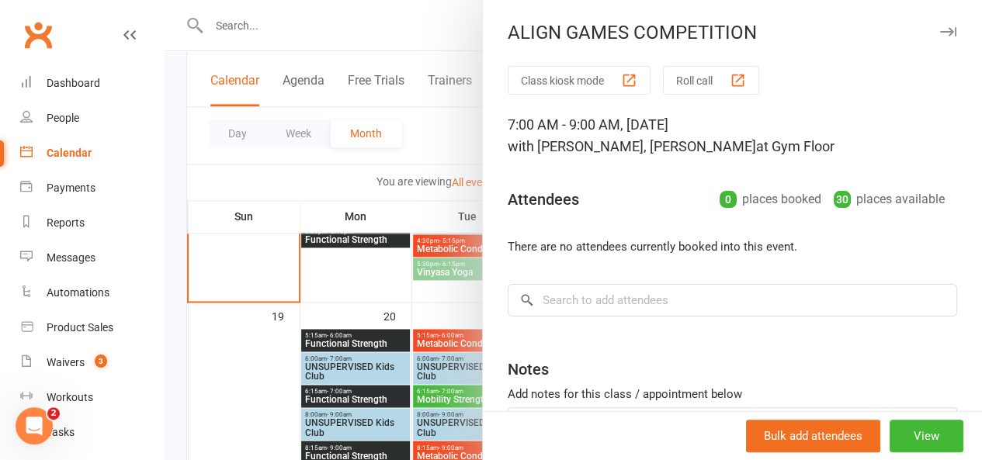
click at [927, 47] on div "ALIGN GAMES COMPETITION Class kiosk mode Roll call 7:00 AM - 9:00 AM, [DATE] wi…" at bounding box center [732, 230] width 500 height 460
click at [939, 24] on button "button" at bounding box center [948, 32] width 19 height 19
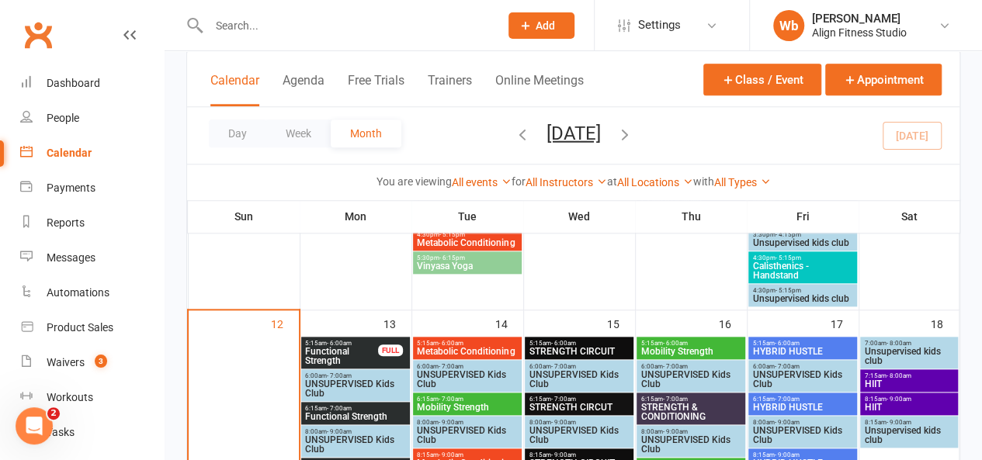
scroll to position [723, 0]
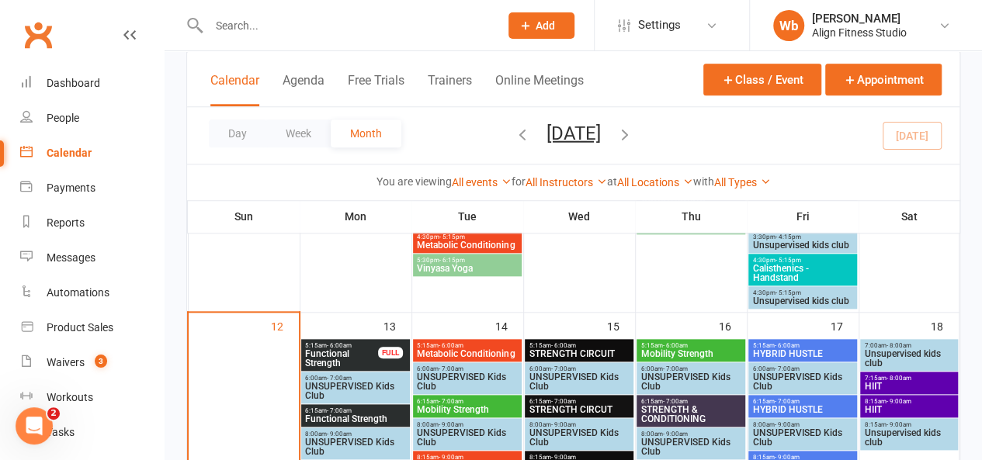
click at [368, 361] on span "Functional Strength" at bounding box center [341, 358] width 74 height 19
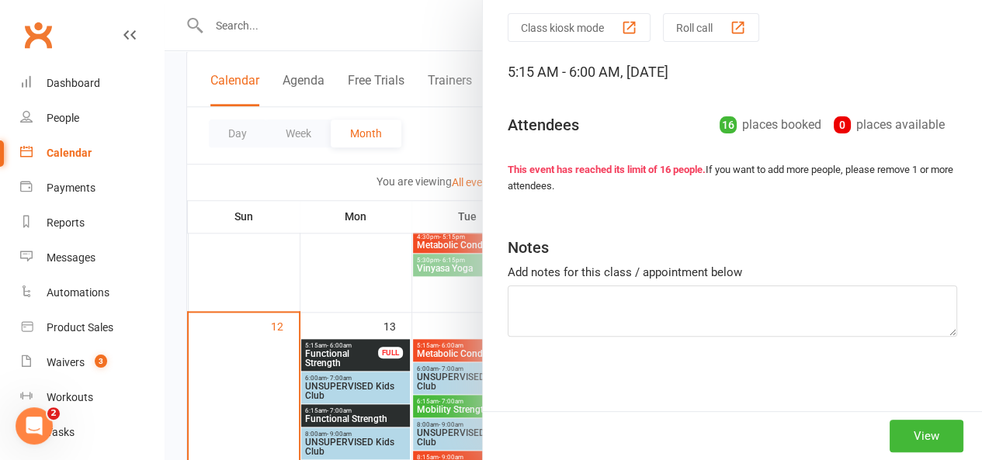
scroll to position [0, 0]
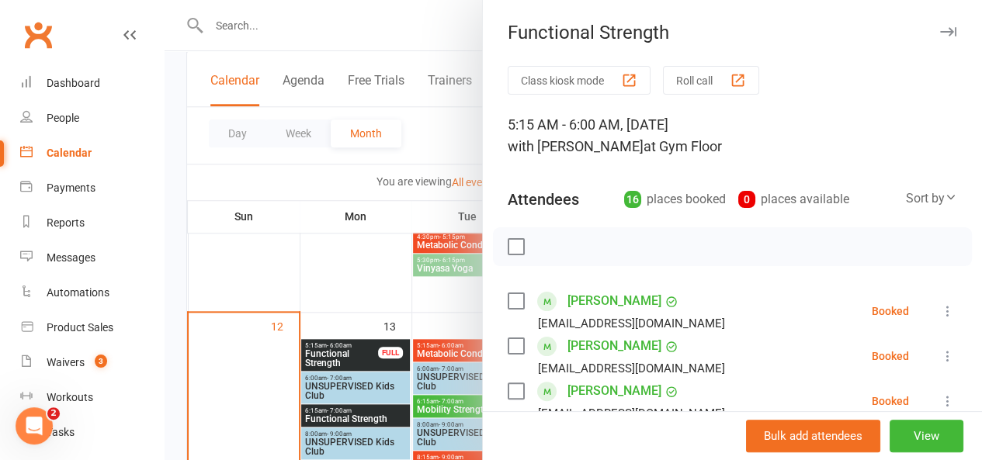
click at [939, 26] on button "button" at bounding box center [948, 32] width 19 height 19
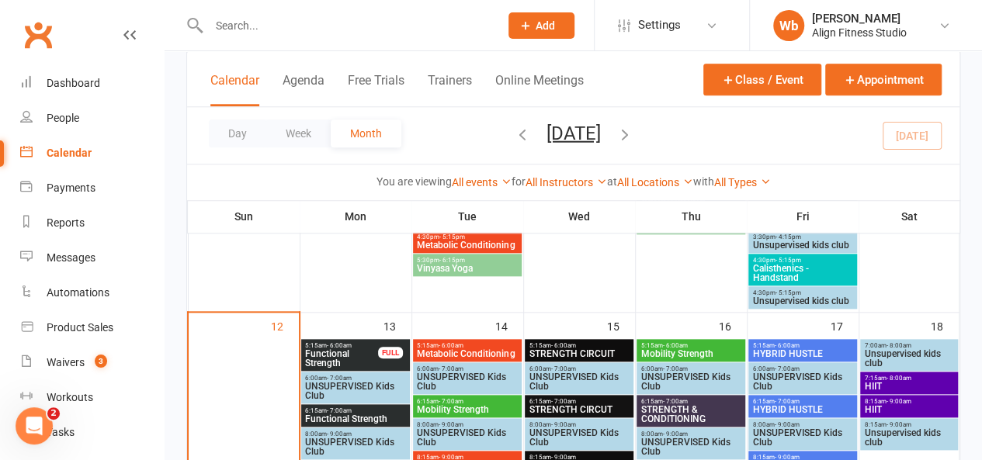
click at [343, 408] on span "- 7:00am" at bounding box center [339, 411] width 25 height 7
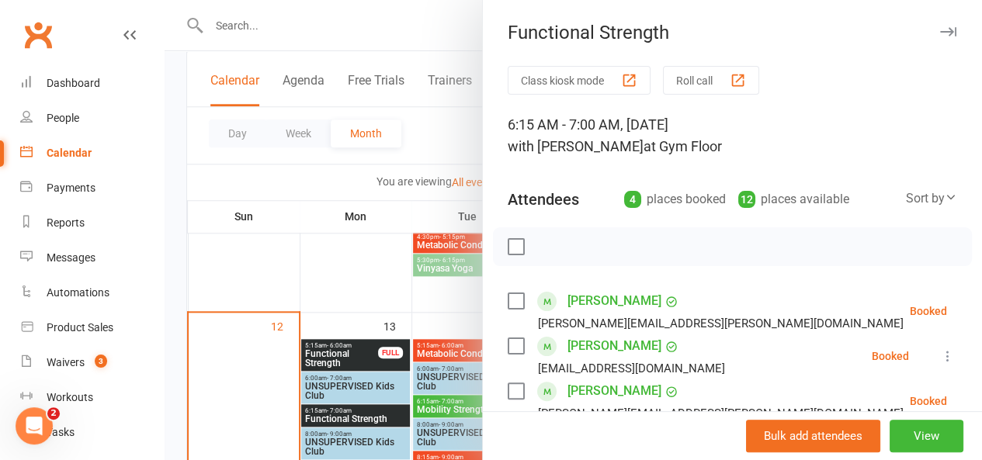
click at [940, 27] on icon "button" at bounding box center [948, 31] width 16 height 9
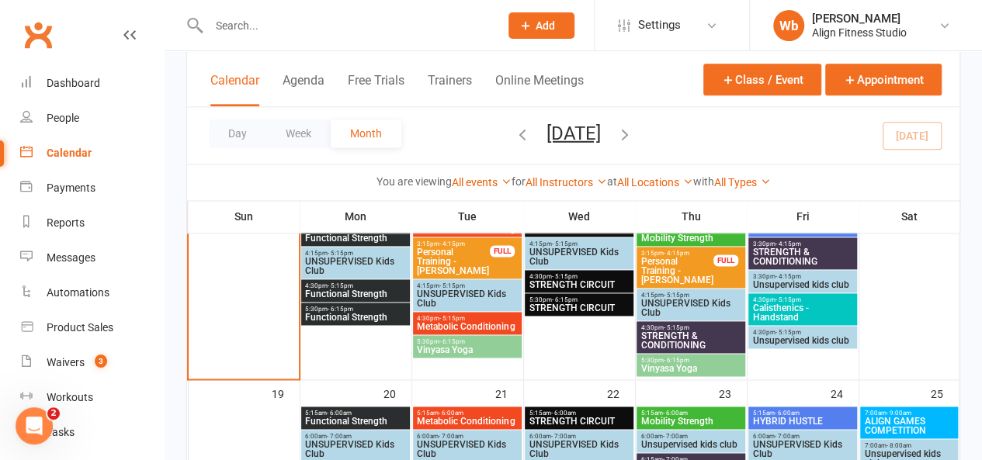
scroll to position [984, 0]
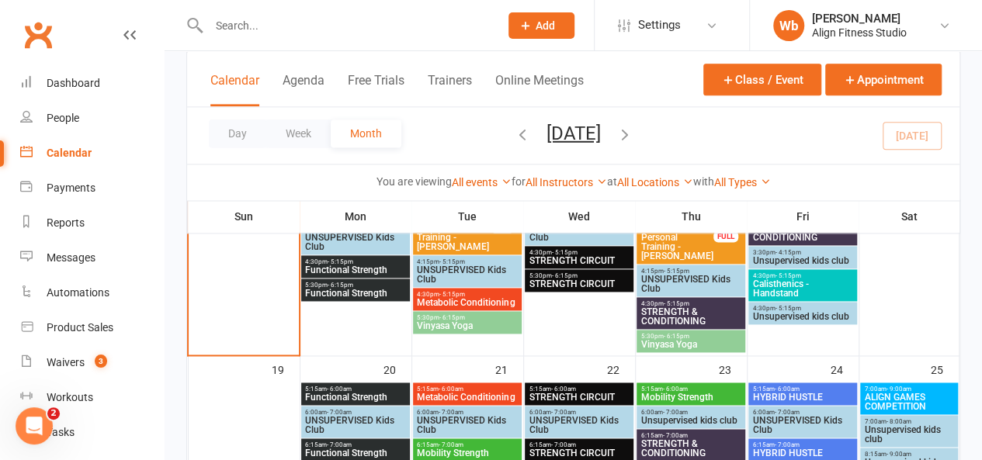
click at [342, 274] on span "Functional Strength" at bounding box center [355, 270] width 102 height 9
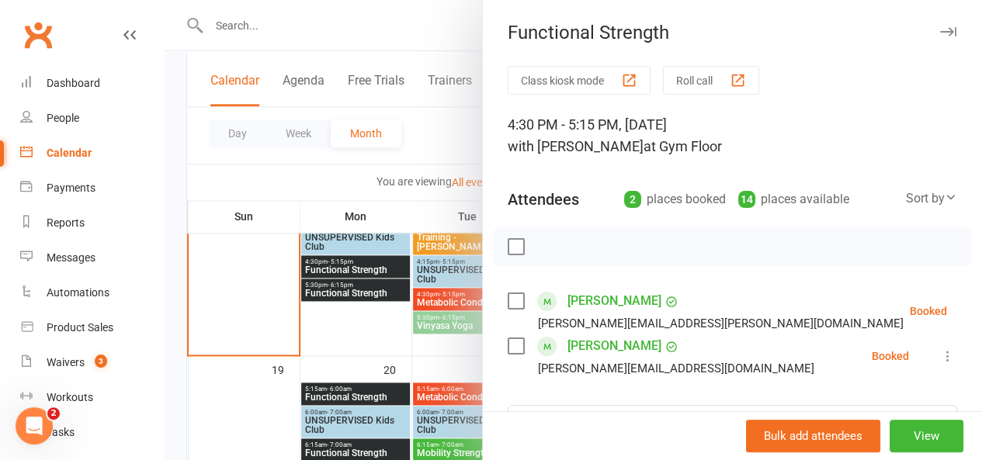
click at [940, 33] on icon "button" at bounding box center [948, 31] width 16 height 9
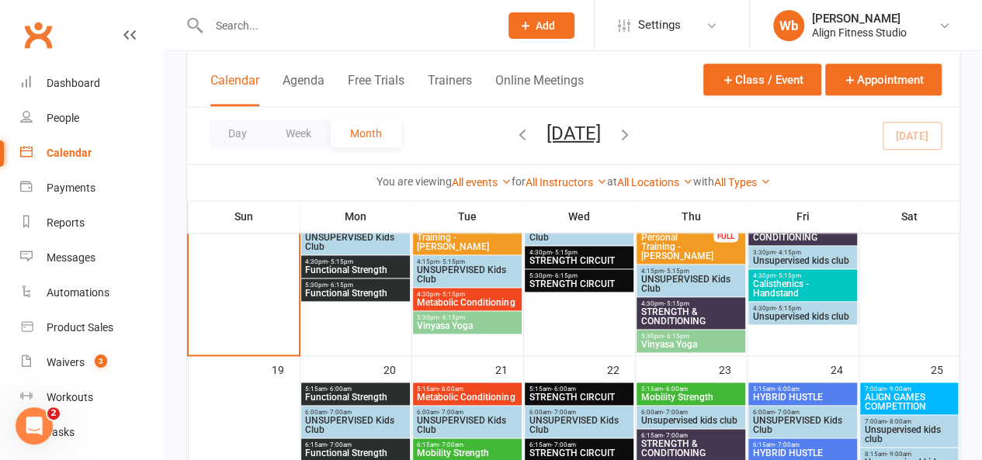
click at [380, 282] on span "5:30pm - 6:15pm" at bounding box center [355, 285] width 102 height 7
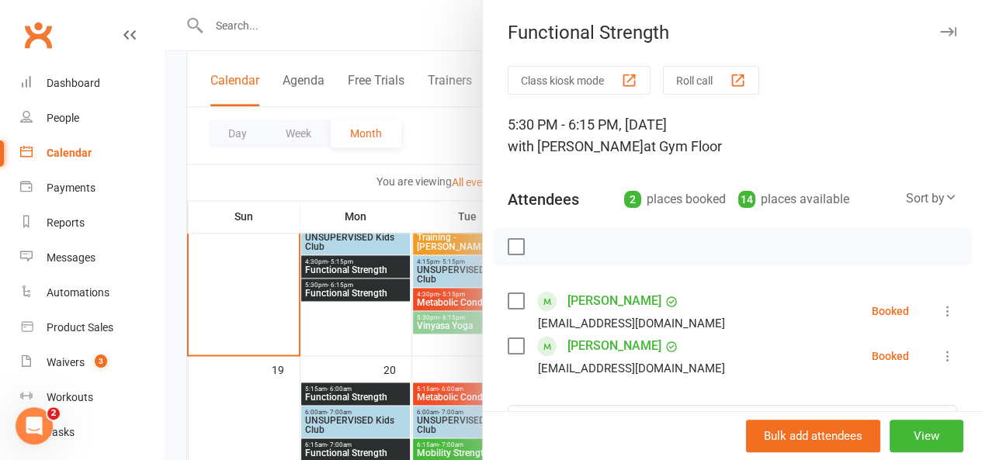
click at [940, 29] on icon "button" at bounding box center [948, 31] width 16 height 9
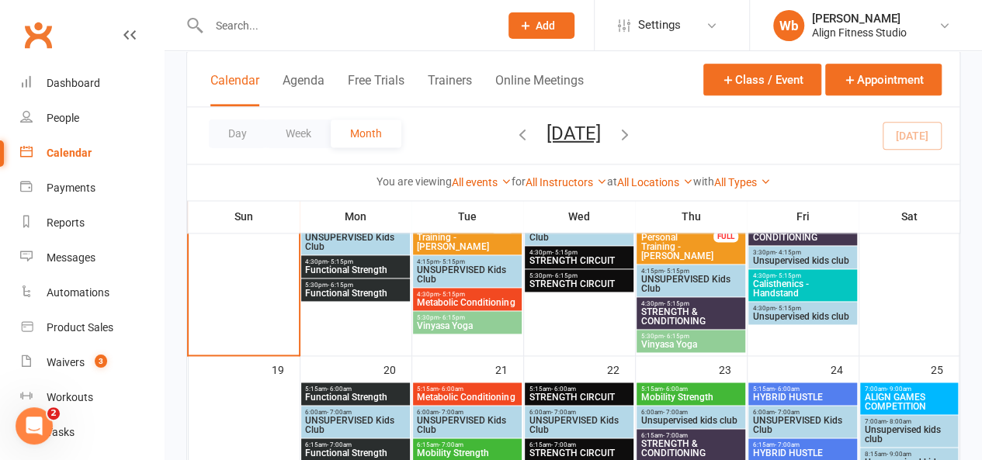
scroll to position [890, 0]
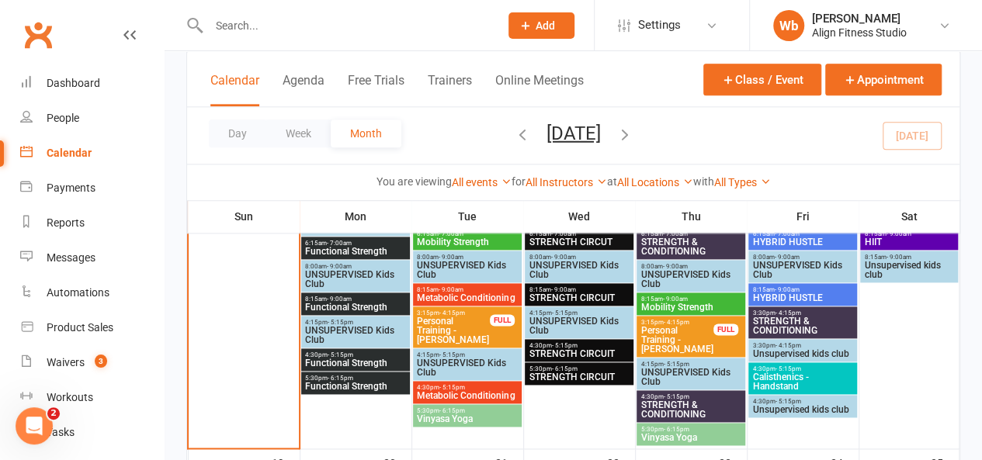
click at [468, 411] on span "5:30pm - 6:15pm" at bounding box center [467, 411] width 102 height 7
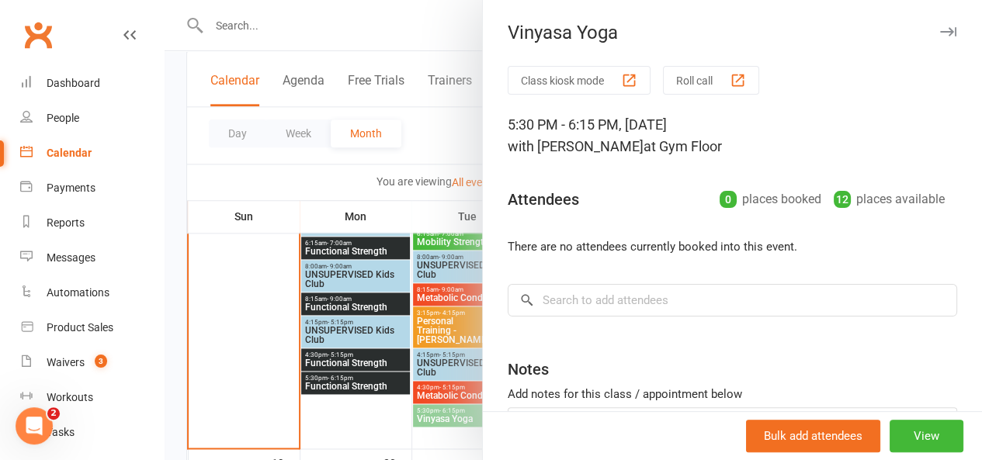
click at [929, 20] on div "Vinyasa Yoga Class kiosk mode Roll call 5:30 PM - 6:15 PM, [DATE] with [PERSON_…" at bounding box center [732, 230] width 500 height 460
click at [940, 33] on icon "button" at bounding box center [948, 31] width 16 height 9
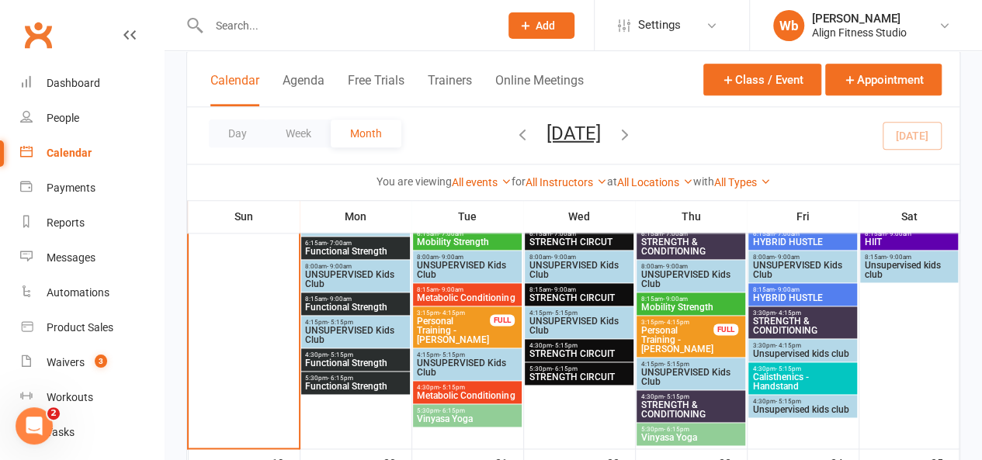
click at [708, 426] on span "5:30pm - 6:15pm" at bounding box center [691, 429] width 102 height 7
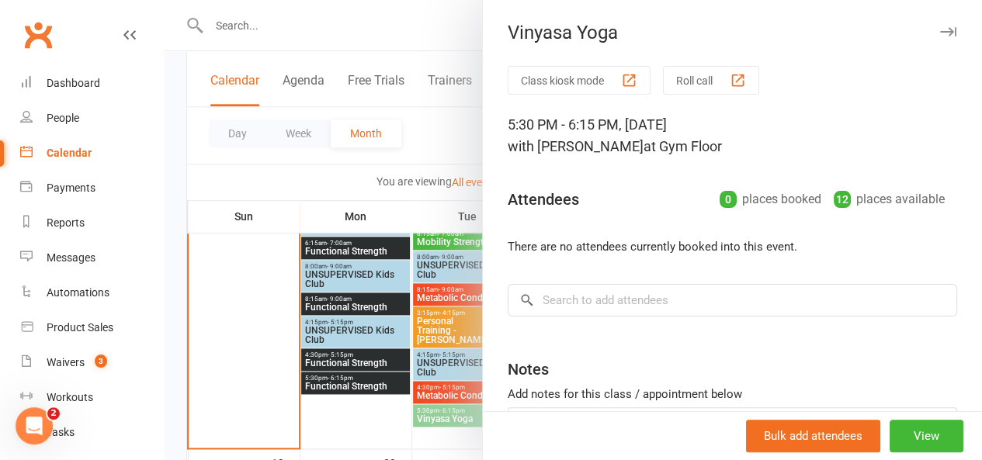
click at [940, 30] on icon "button" at bounding box center [948, 31] width 16 height 9
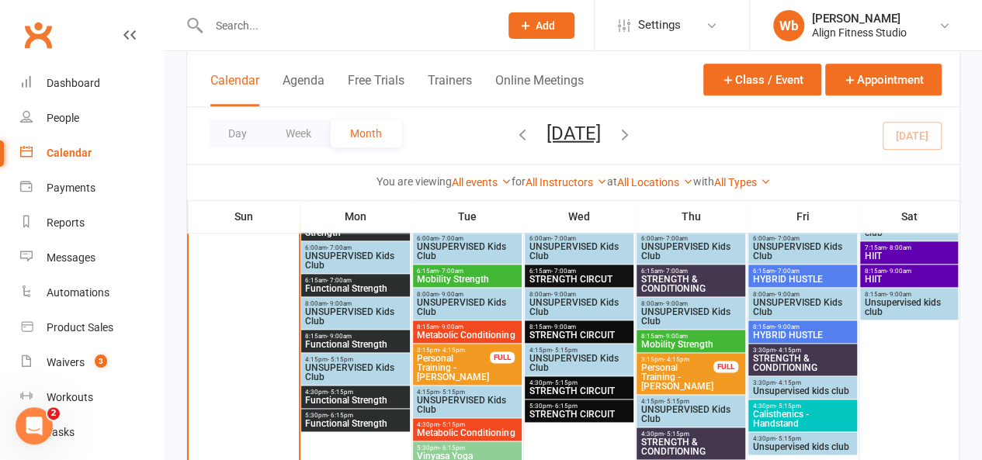
scroll to position [854, 0]
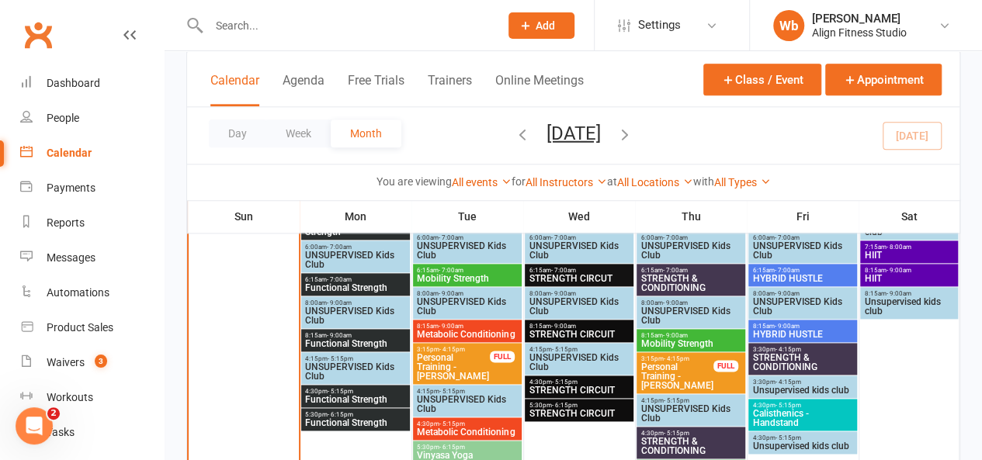
click at [441, 388] on span "- 5:15pm" at bounding box center [452, 391] width 26 height 7
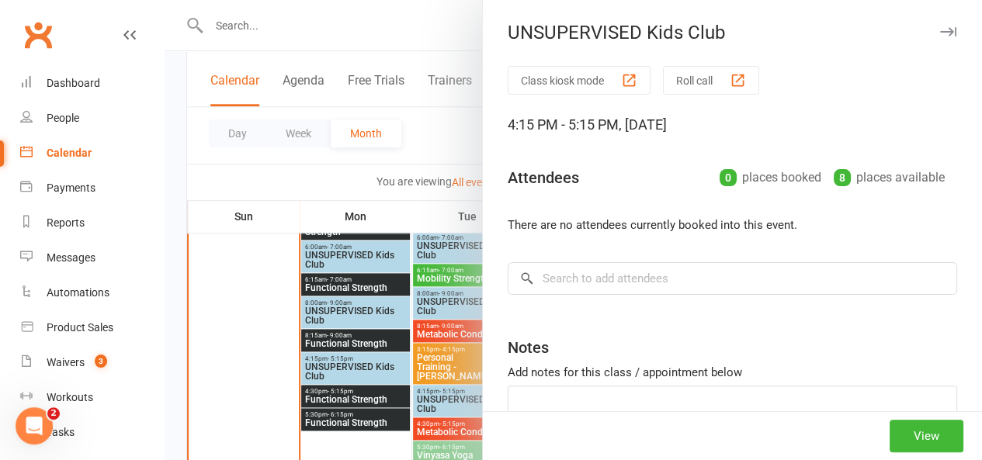
click at [929, 19] on div "UNSUPERVISED Kids Club Class kiosk mode Roll call 4:15 PM - 5:15 PM, [DATE] Att…" at bounding box center [732, 230] width 500 height 460
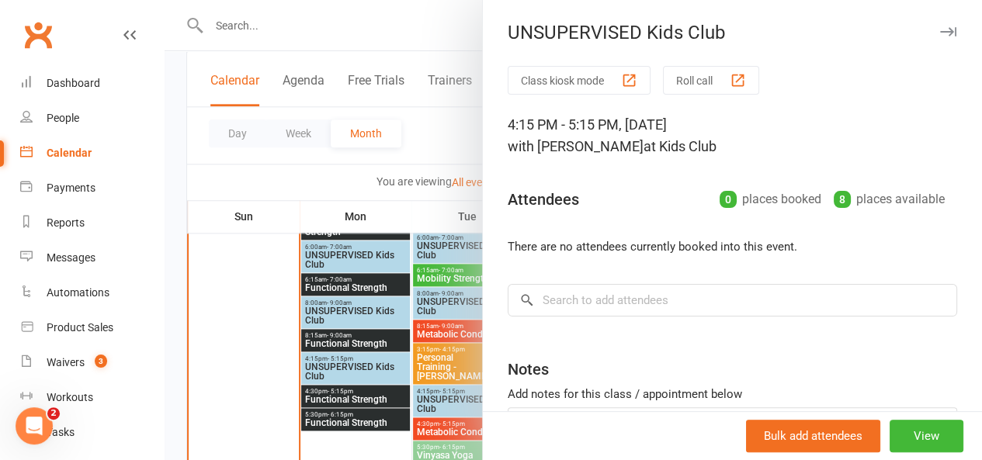
click at [940, 30] on icon "button" at bounding box center [948, 31] width 16 height 9
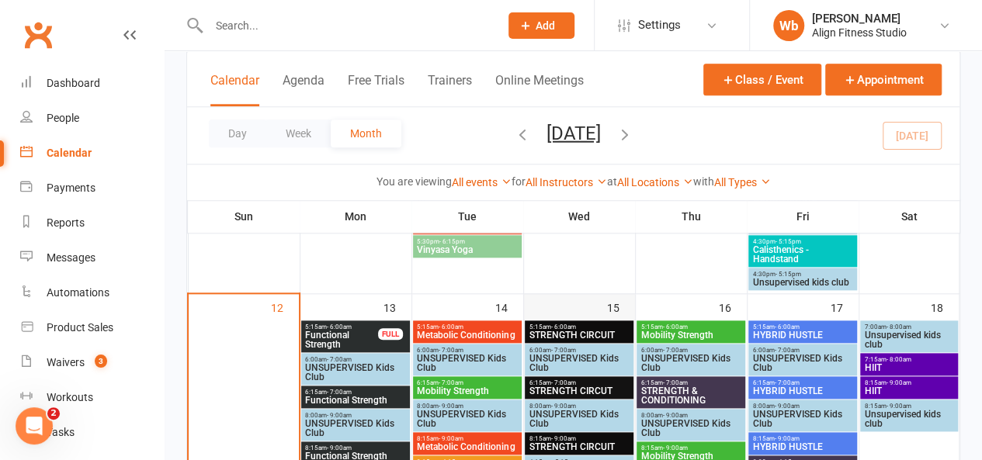
scroll to position [739, 0]
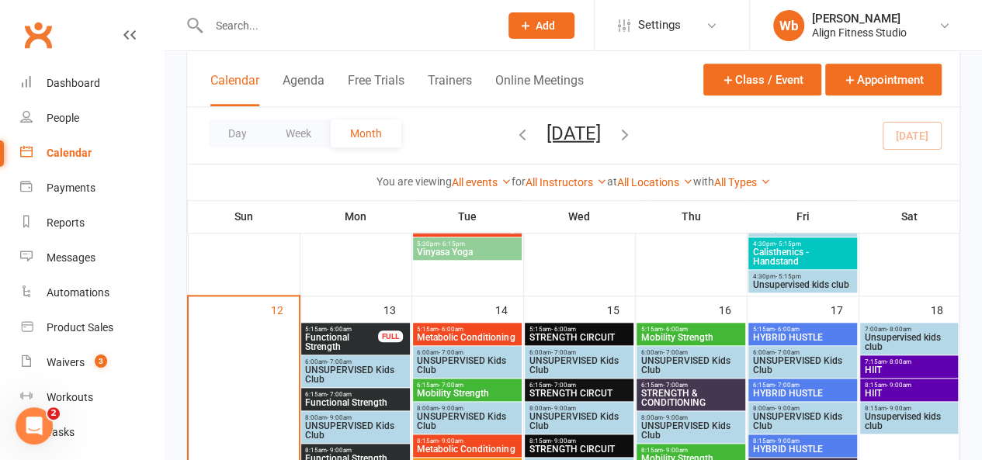
click at [481, 335] on span "Metabolic Conditioning" at bounding box center [467, 337] width 102 height 9
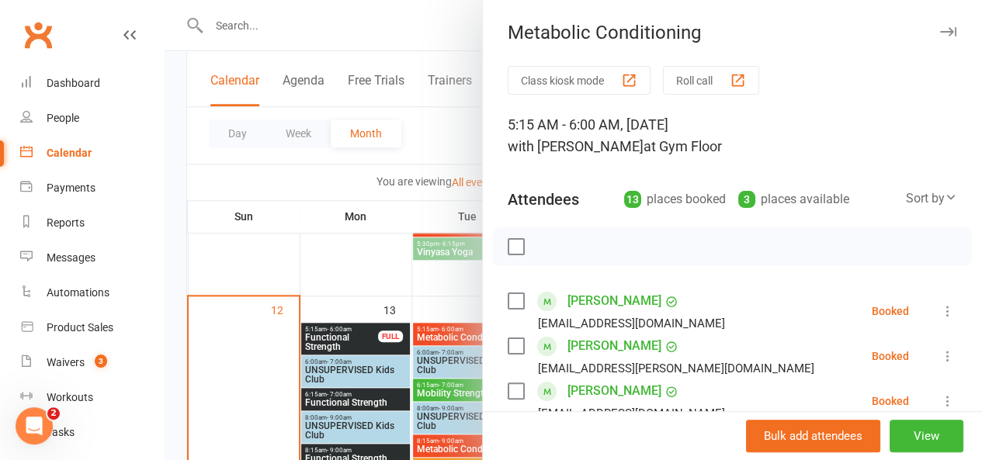
click at [940, 30] on icon "button" at bounding box center [948, 31] width 16 height 9
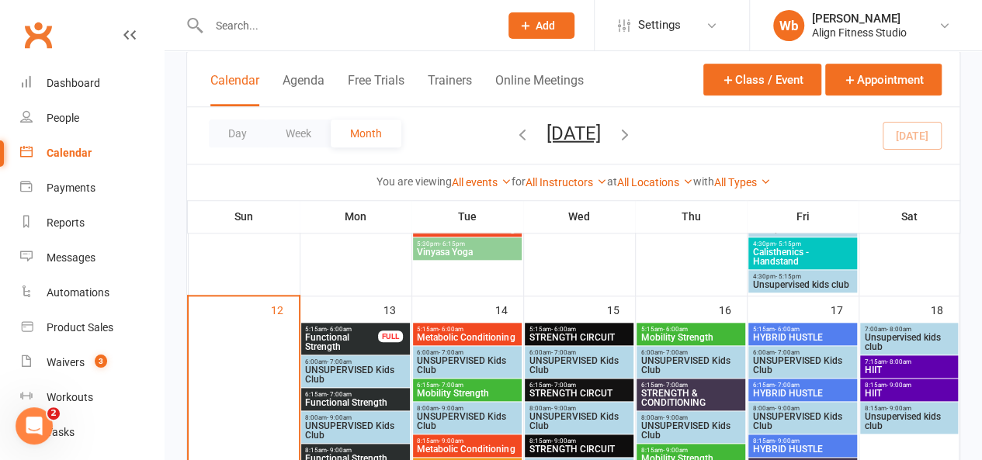
click at [481, 384] on span "6:15am - 7:00am" at bounding box center [467, 385] width 102 height 7
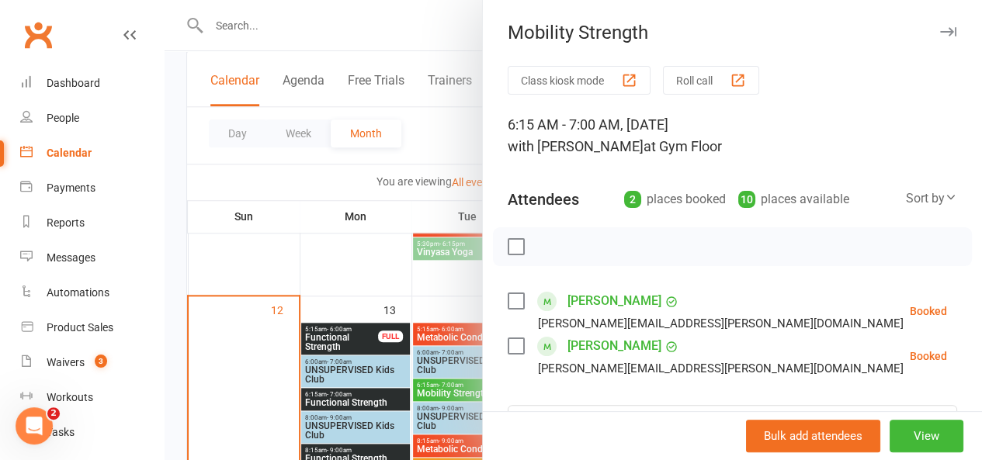
click at [939, 23] on button "button" at bounding box center [948, 32] width 19 height 19
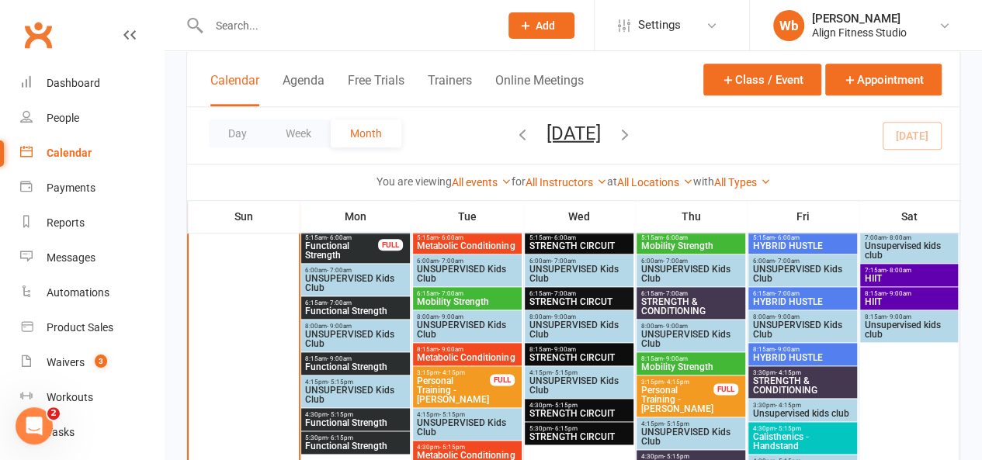
scroll to position [831, 0]
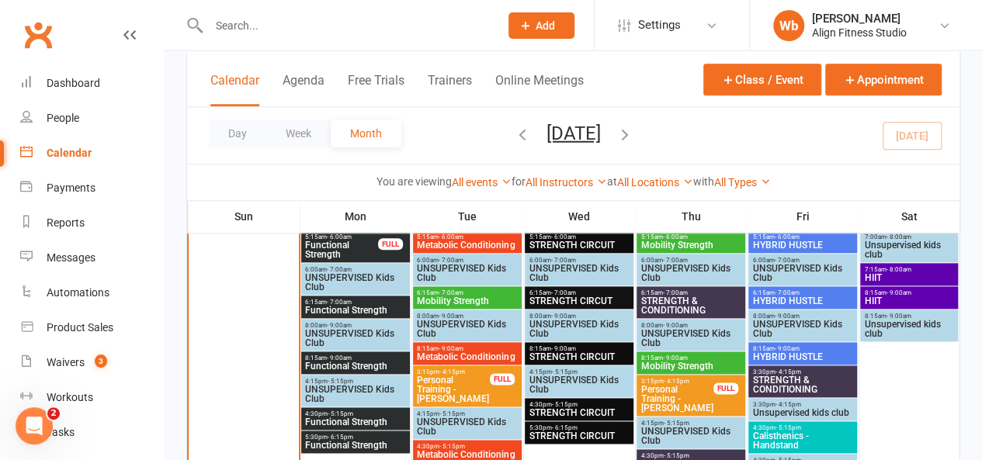
click at [585, 290] on span "6:15am - 7:00am" at bounding box center [579, 293] width 102 height 7
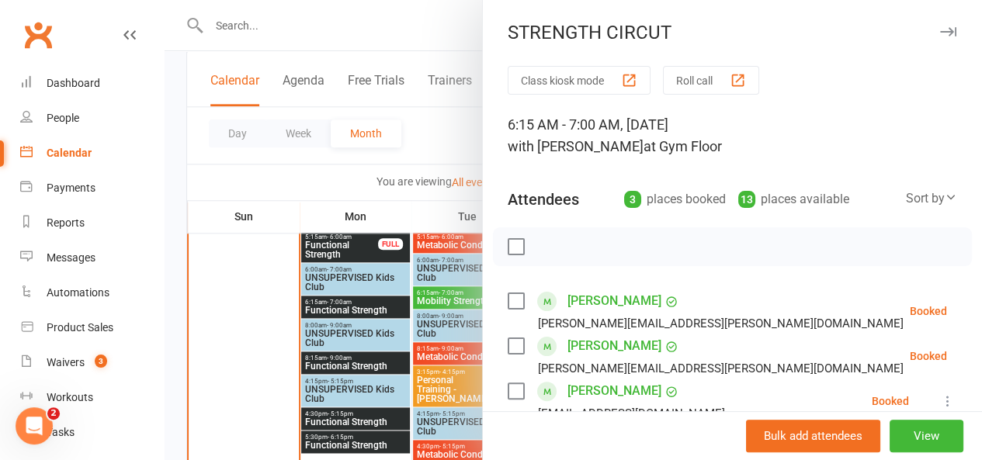
click at [940, 35] on icon "button" at bounding box center [948, 31] width 16 height 9
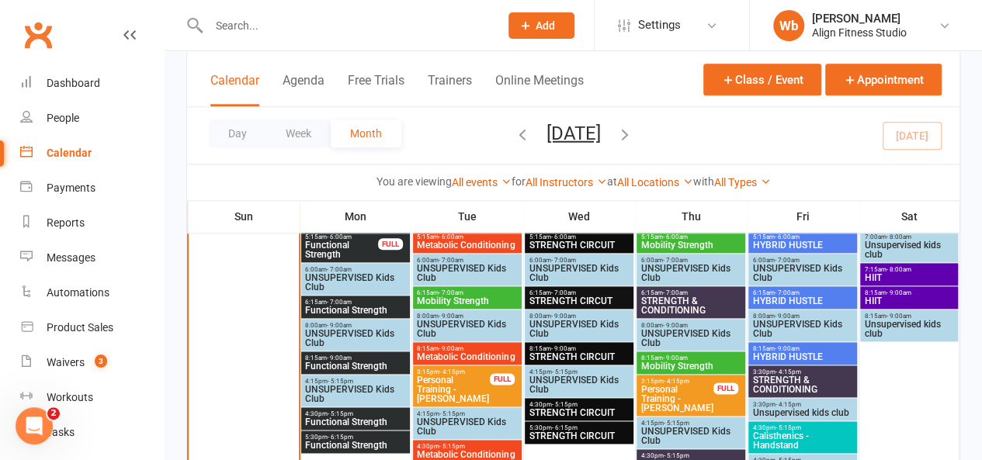
click at [575, 418] on div "4:30pm - 5:15pm STRENGTH CIRCUIT" at bounding box center [579, 409] width 108 height 23
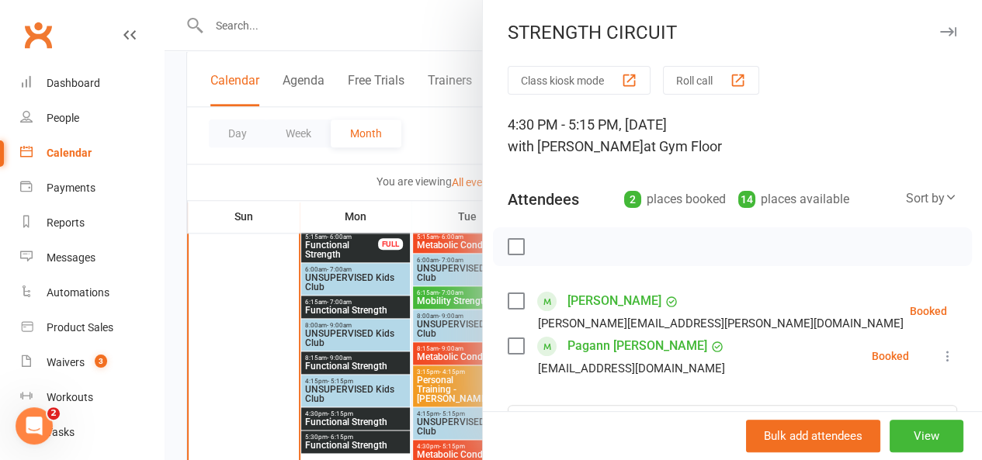
click at [911, 33] on div "STRENGTH CIRCUIT" at bounding box center [732, 33] width 499 height 22
click at [940, 30] on icon "button" at bounding box center [948, 31] width 16 height 9
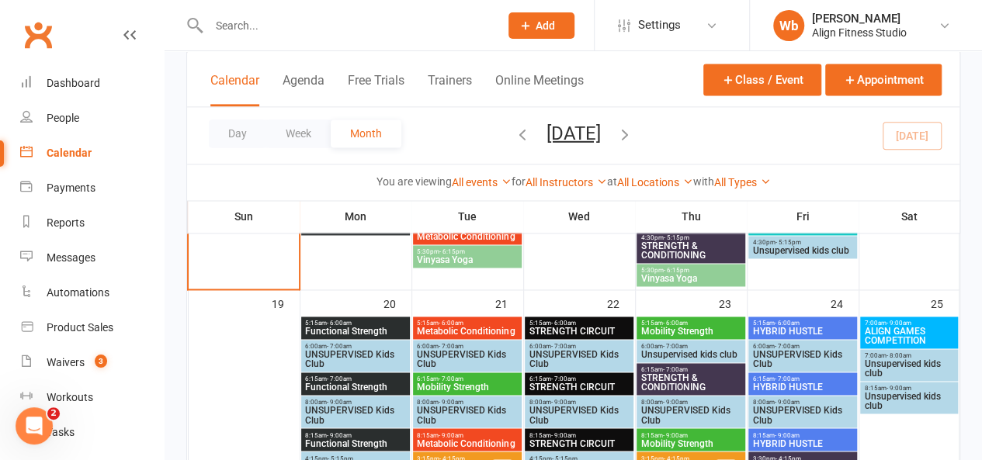
scroll to position [1049, 0]
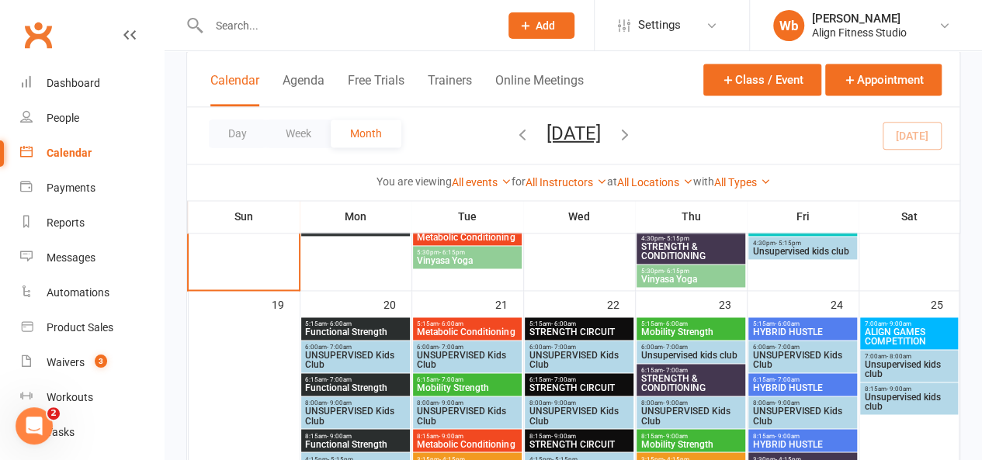
click at [893, 338] on span "ALIGN GAMES COMPETITION" at bounding box center [908, 337] width 91 height 19
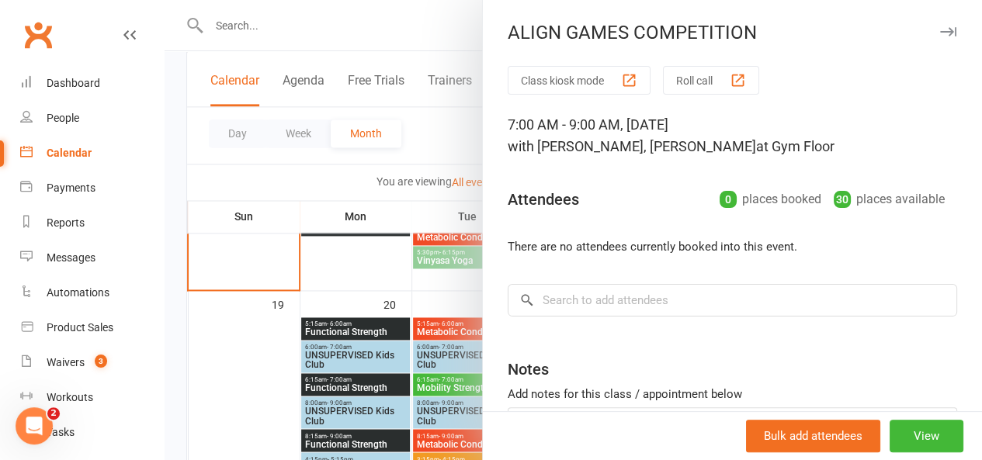
click at [940, 33] on icon "button" at bounding box center [948, 31] width 16 height 9
